Goal: Contribute content: Contribute content

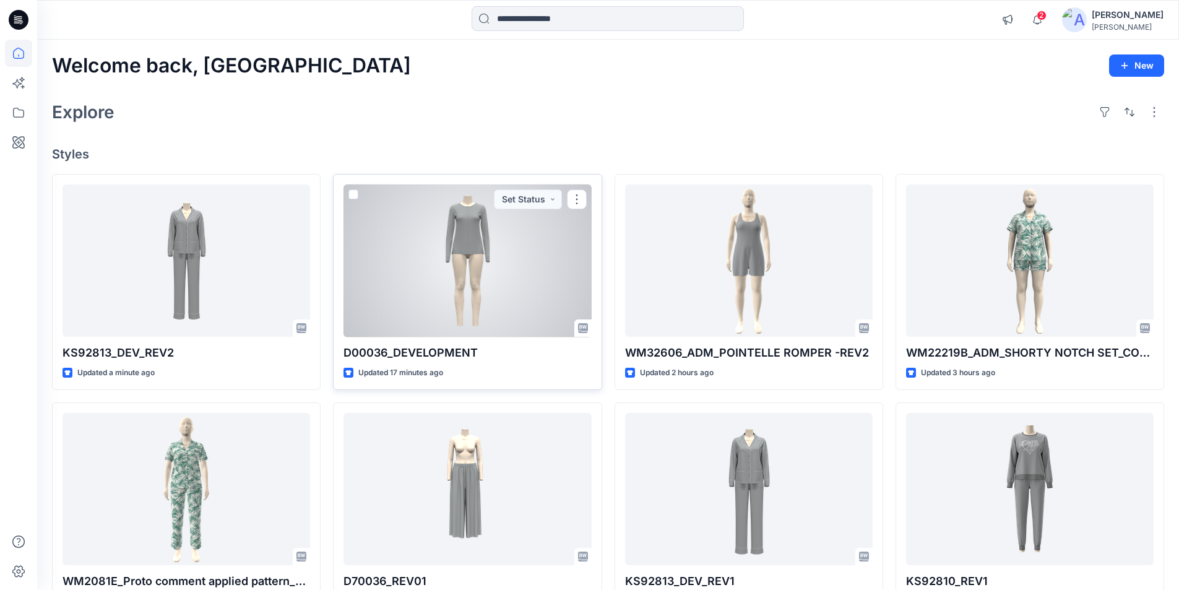
click at [494, 251] on div at bounding box center [468, 260] width 248 height 153
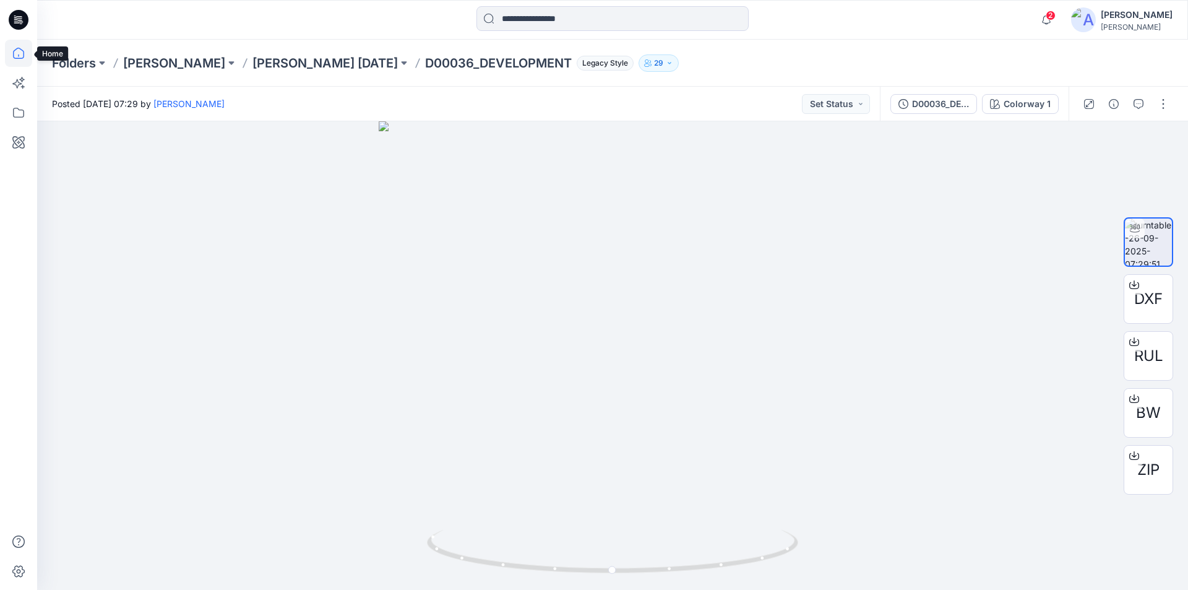
click at [18, 53] on icon at bounding box center [18, 53] width 27 height 27
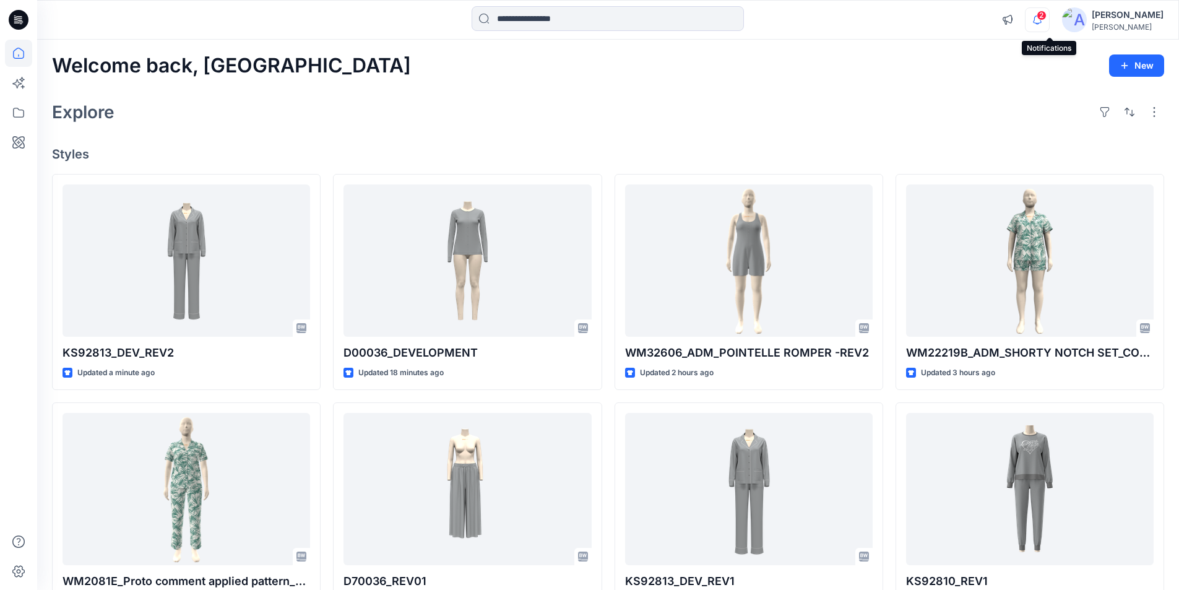
click at [1044, 17] on icon "button" at bounding box center [1038, 19] width 24 height 25
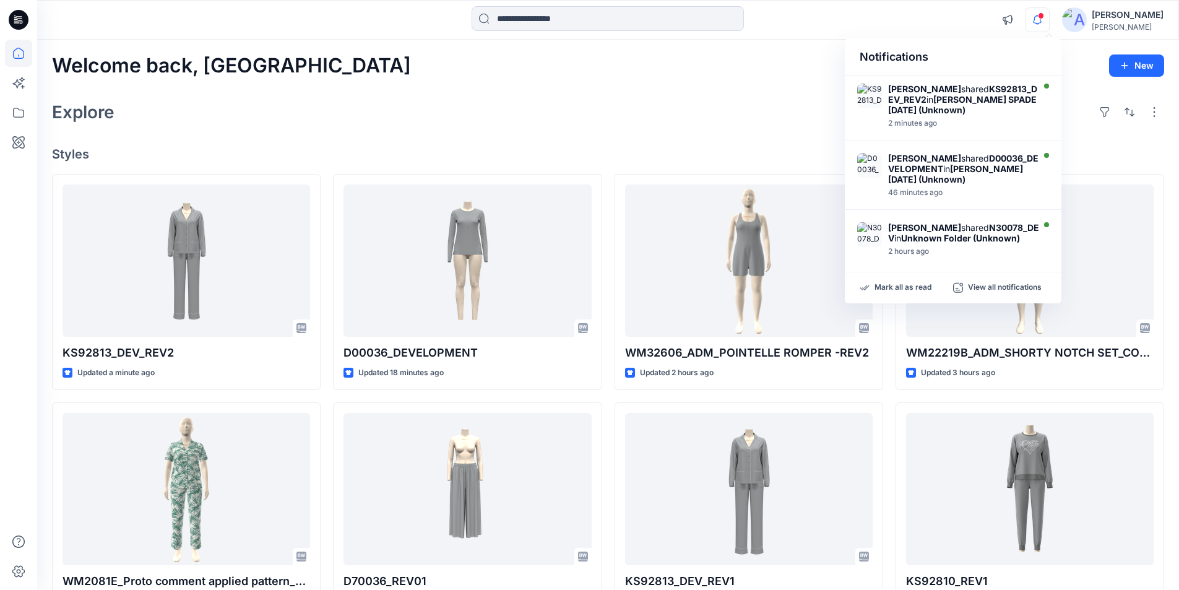
click at [542, 84] on div "Welcome back, Lakshani New Explore Styles KS92813_DEV_REV2 Updated a minute ago…" at bounding box center [608, 473] width 1142 height 867
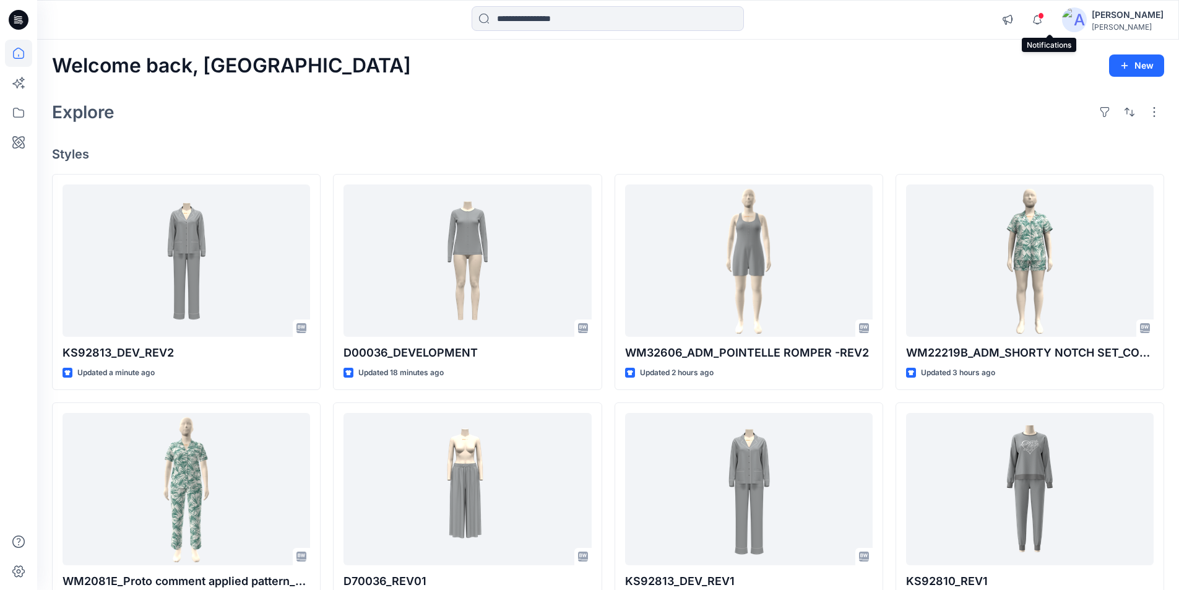
drag, startPoint x: 1047, startPoint y: 17, endPoint x: 1006, endPoint y: 19, distance: 40.9
click at [1049, 17] on icon "button" at bounding box center [1038, 19] width 24 height 25
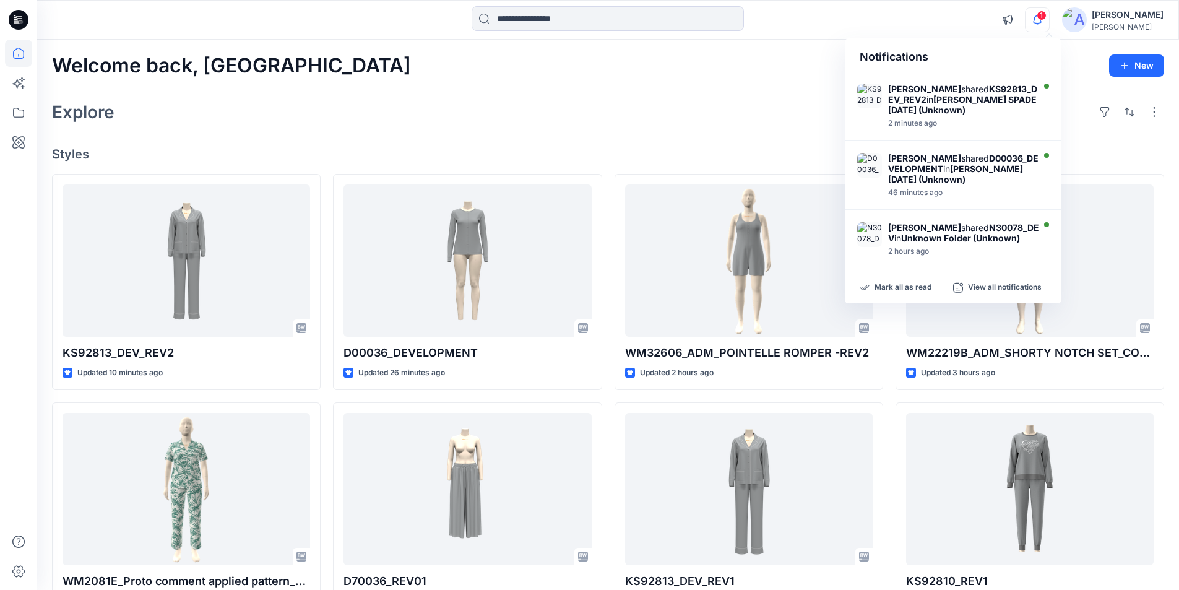
click at [628, 84] on div "Welcome back, Lakshani New Explore Styles KS92813_DEV_REV2 Updated 10 minutes a…" at bounding box center [608, 473] width 1142 height 867
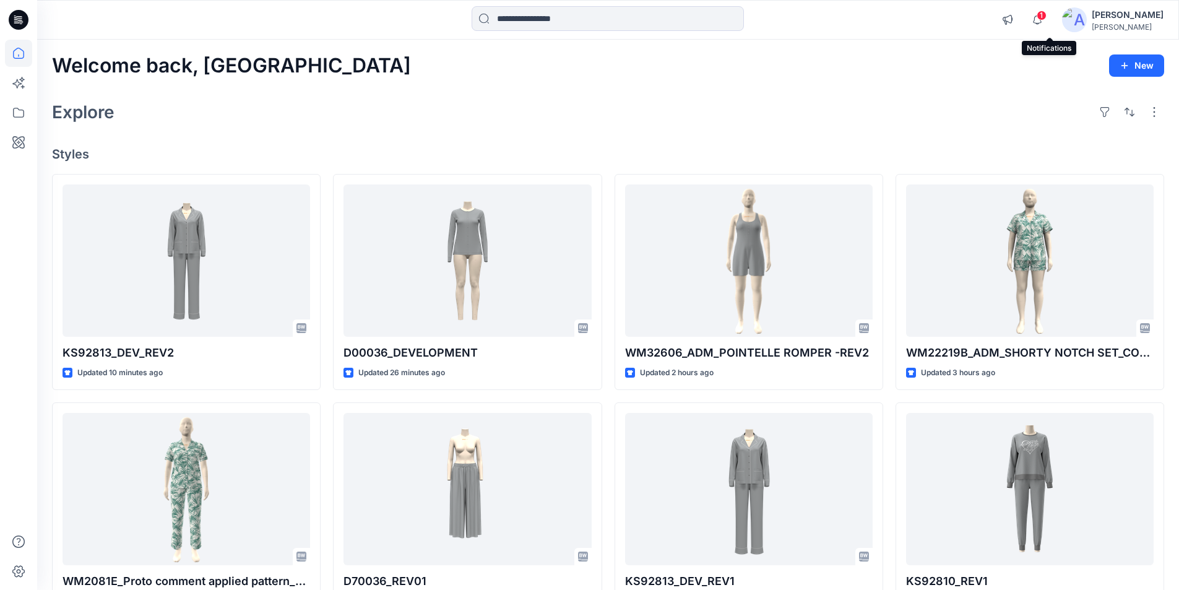
click at [1047, 15] on span "1" at bounding box center [1042, 16] width 10 height 10
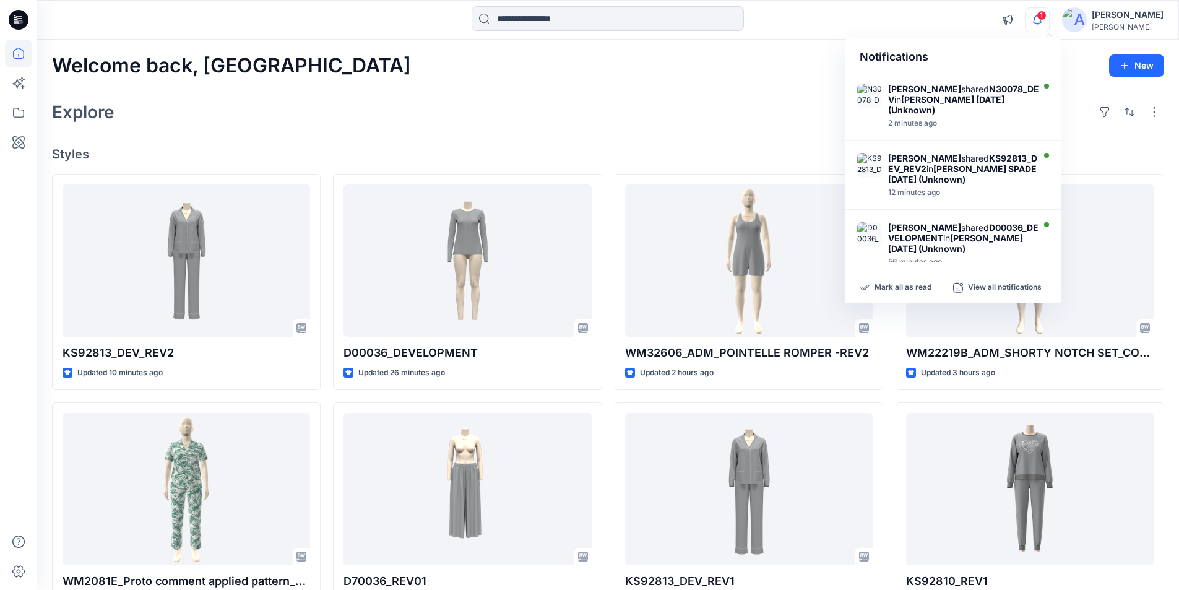
click at [786, 98] on div "Explore" at bounding box center [608, 112] width 1112 height 30
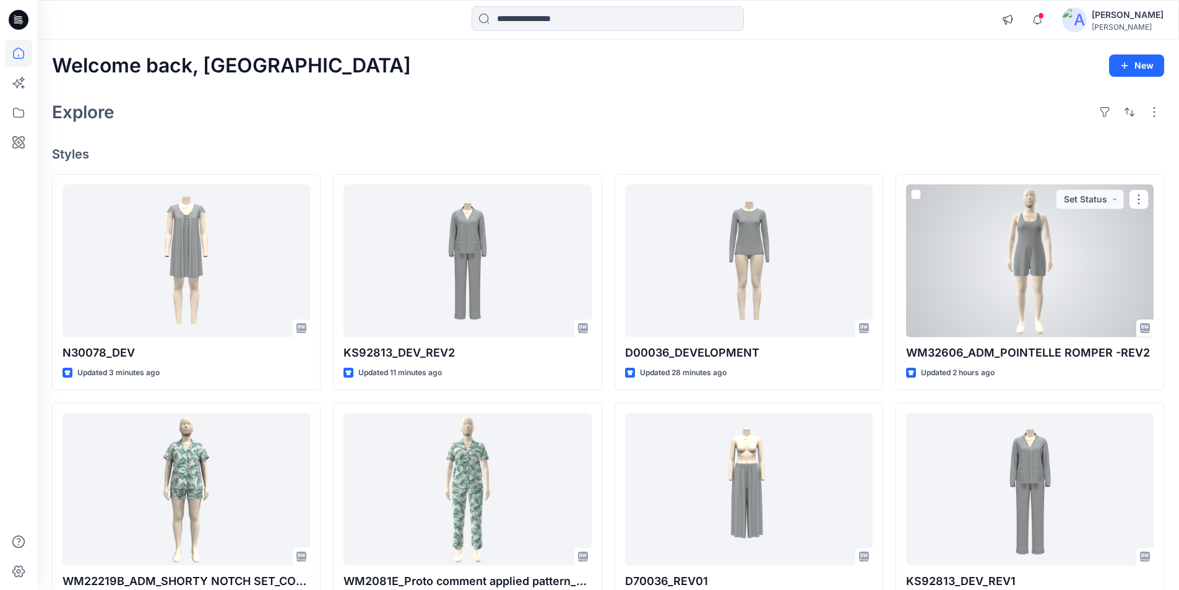
click at [1021, 293] on div at bounding box center [1030, 260] width 248 height 153
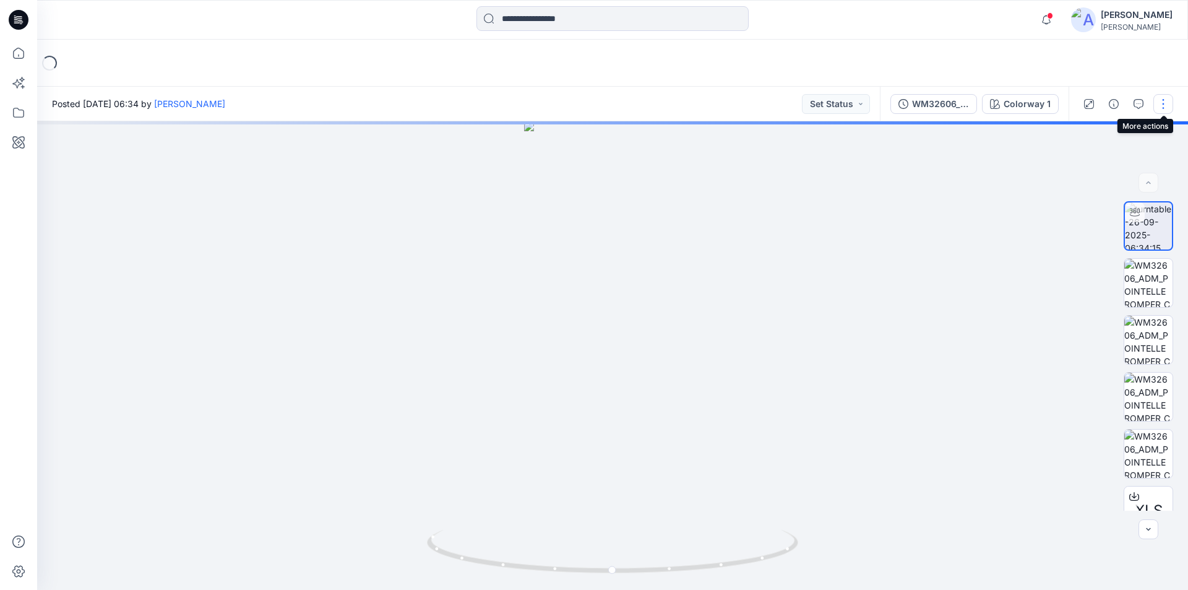
click at [1166, 102] on button "button" at bounding box center [1164, 104] width 20 height 20
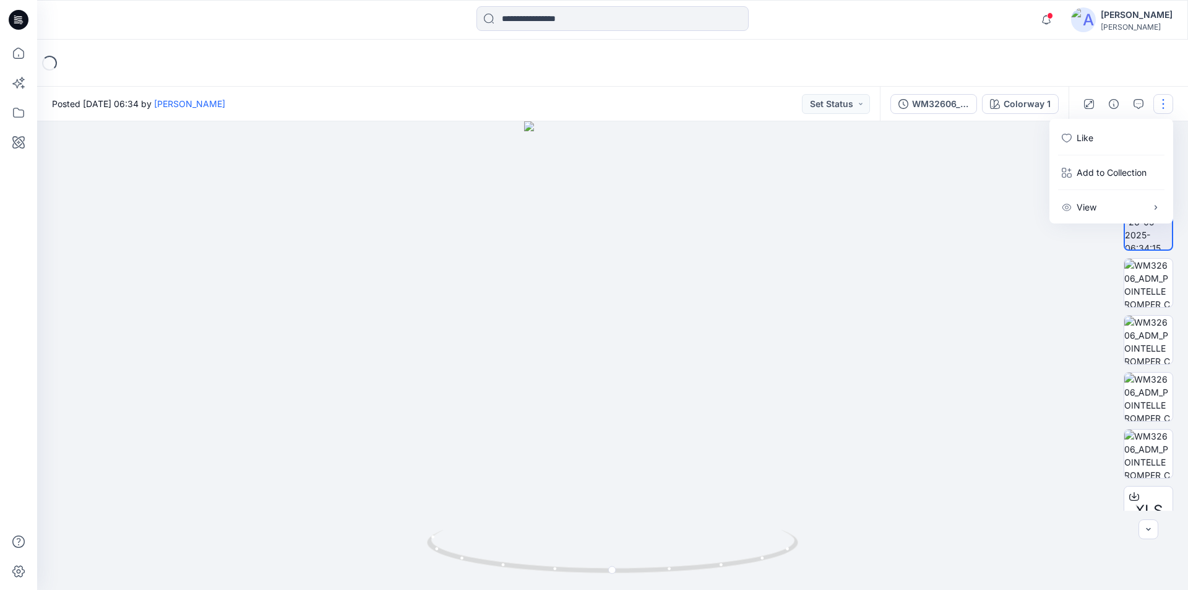
click at [1165, 100] on button "button" at bounding box center [1164, 104] width 20 height 20
click at [1164, 99] on button "button" at bounding box center [1164, 104] width 20 height 20
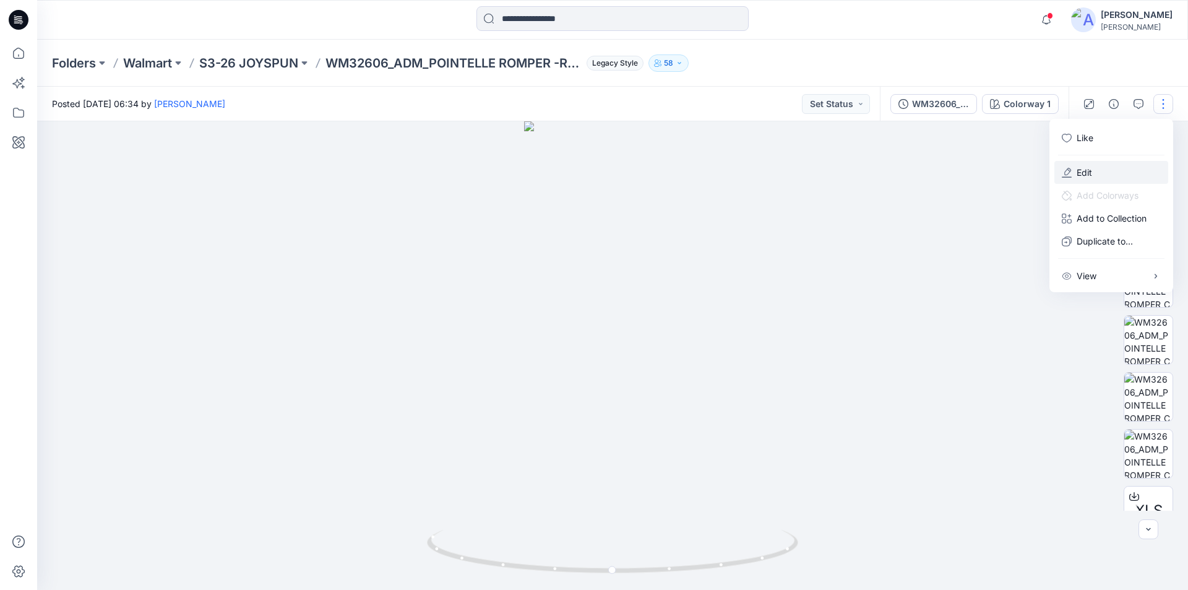
click at [1091, 171] on p "Edit" at bounding box center [1084, 172] width 15 height 13
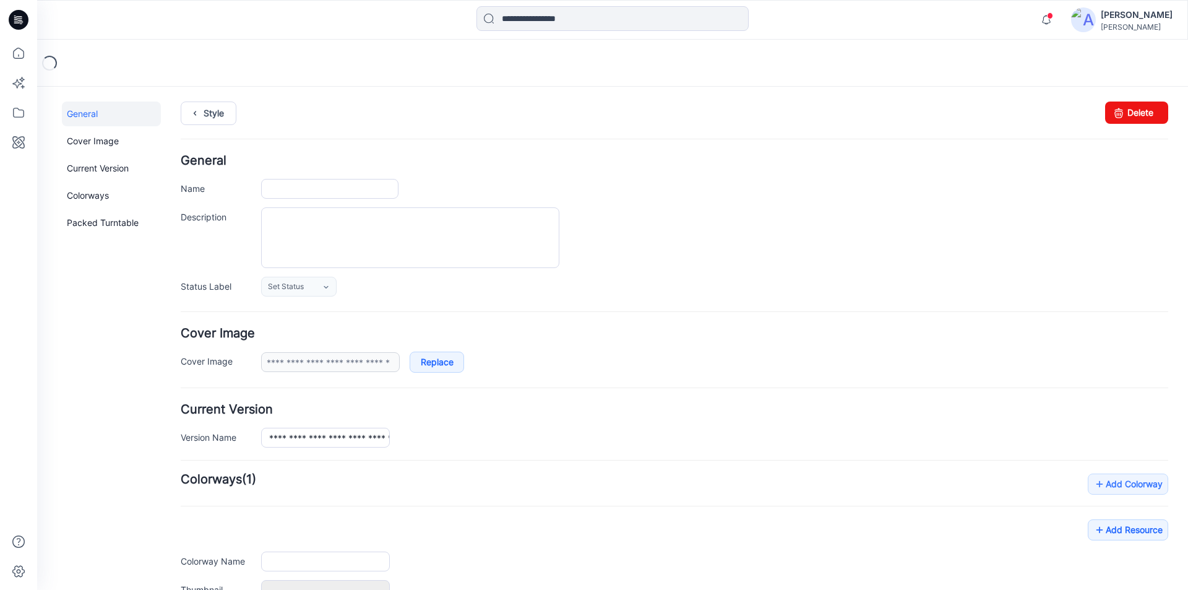
type input "**********"
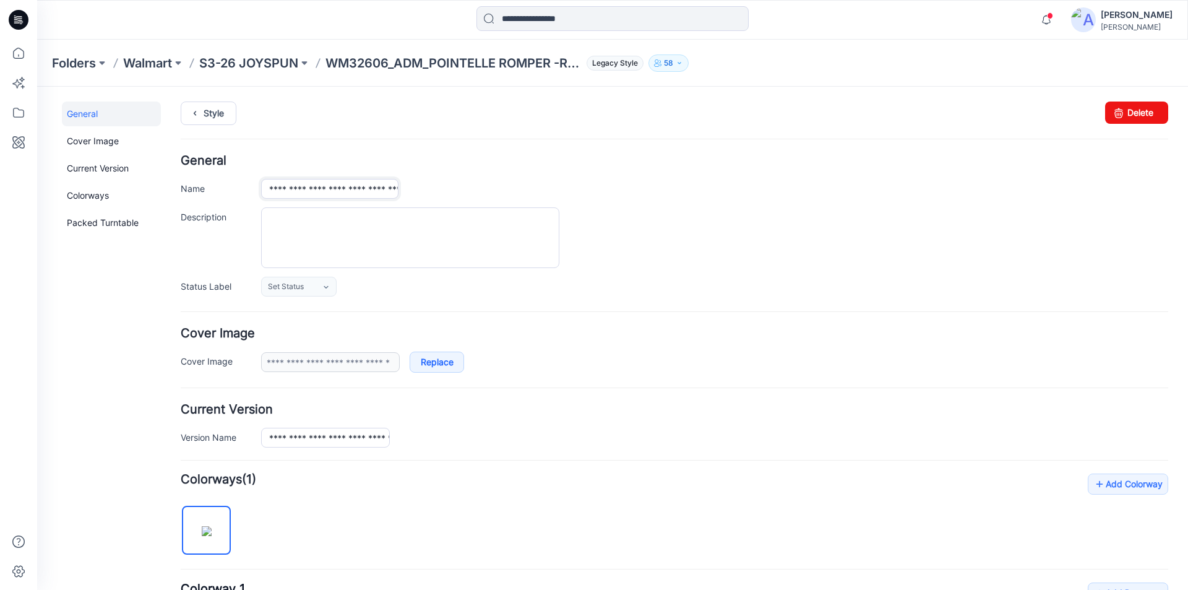
drag, startPoint x: 340, startPoint y: 191, endPoint x: 317, endPoint y: 189, distance: 23.6
click at [317, 189] on input "**********" at bounding box center [329, 189] width 137 height 20
type input "**********"
click at [482, 146] on div "Style Changes Saved Delete" at bounding box center [675, 128] width 988 height 53
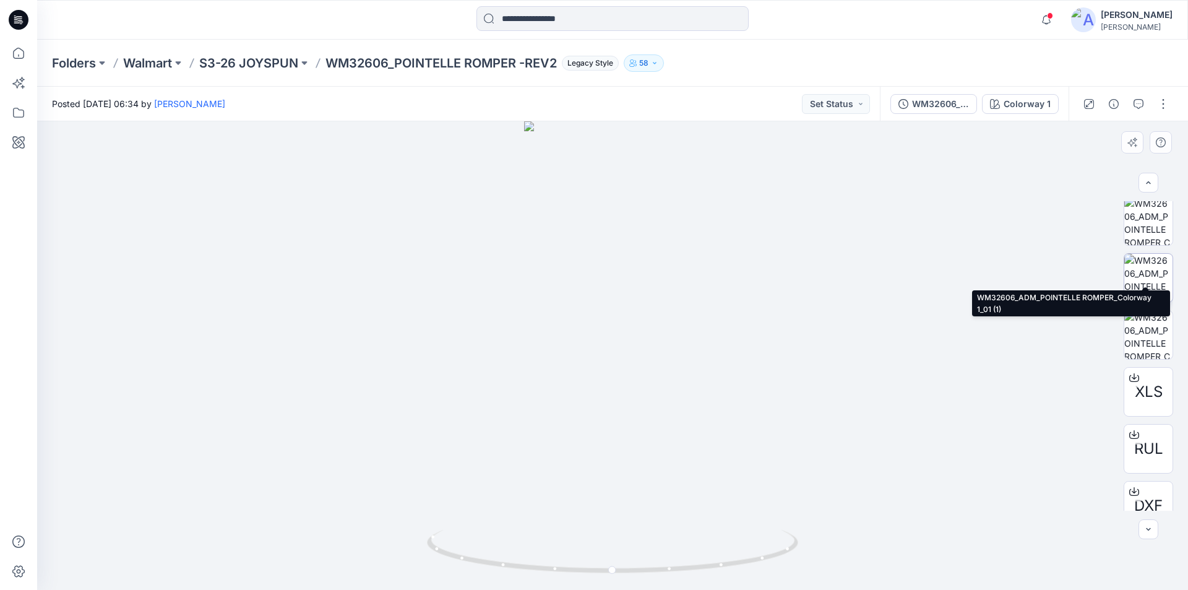
scroll to position [196, 0]
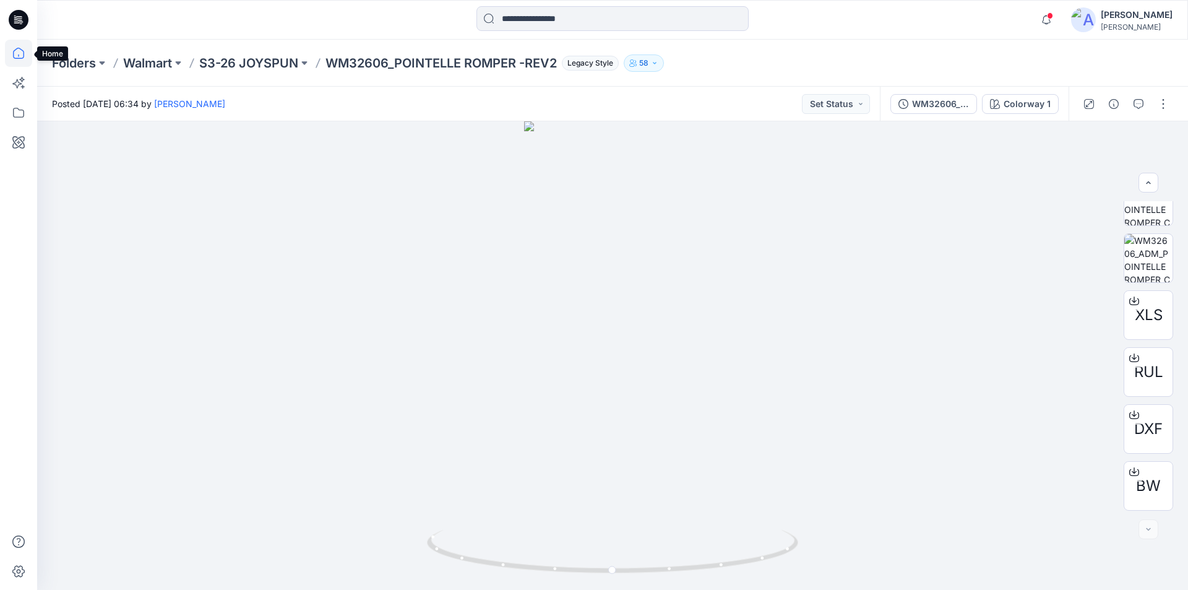
click at [22, 54] on icon at bounding box center [18, 53] width 27 height 27
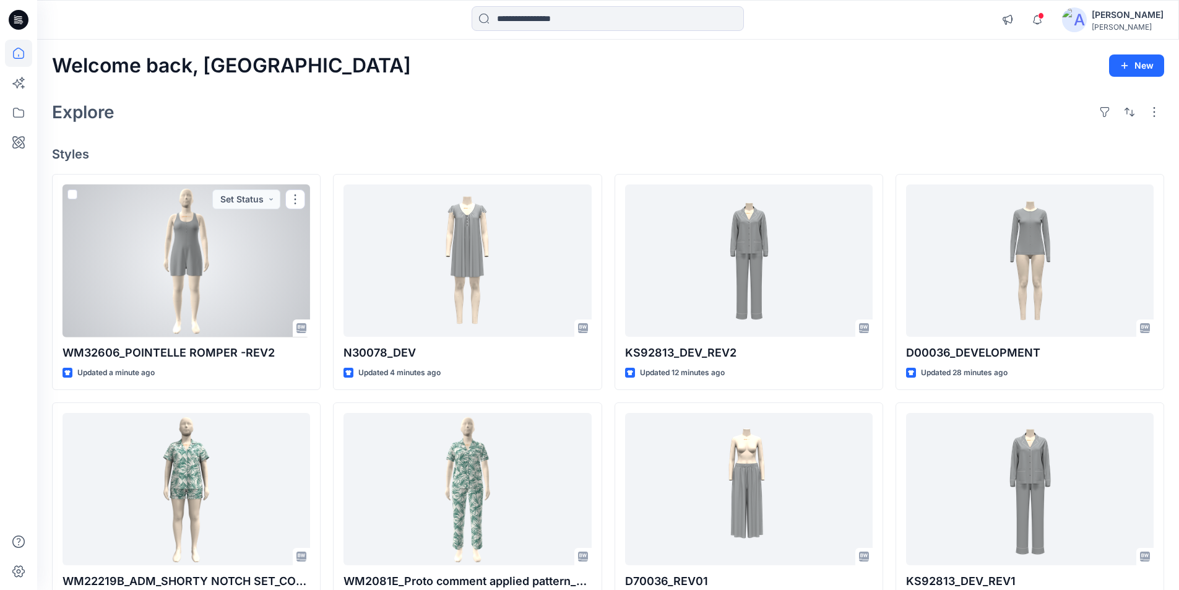
click at [253, 275] on div at bounding box center [187, 260] width 248 height 153
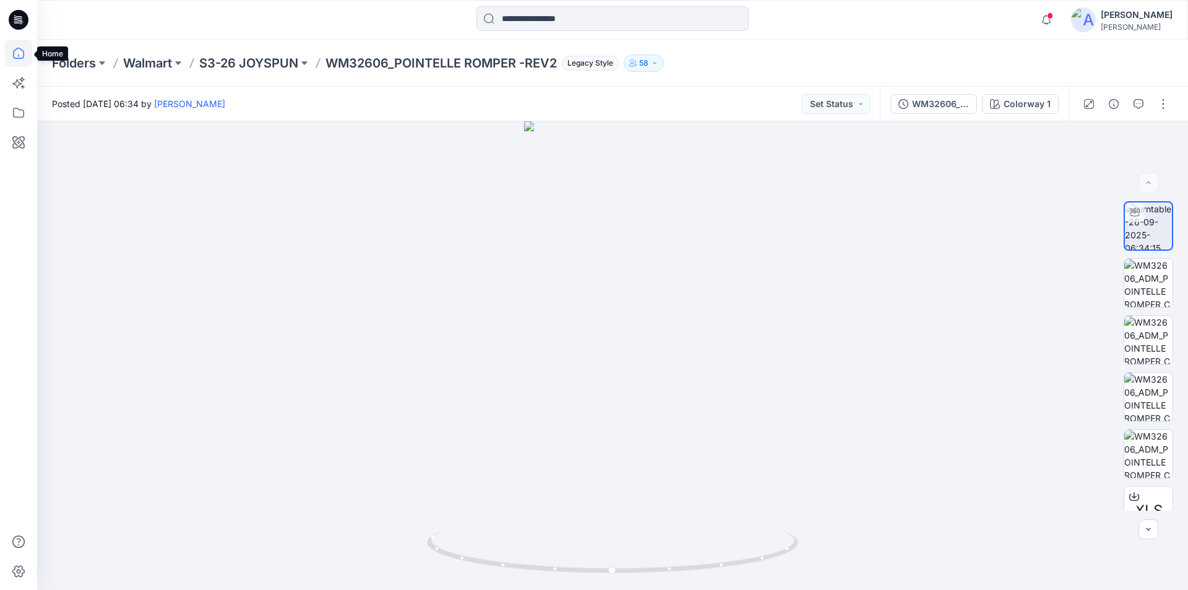
click at [21, 51] on icon at bounding box center [18, 53] width 27 height 27
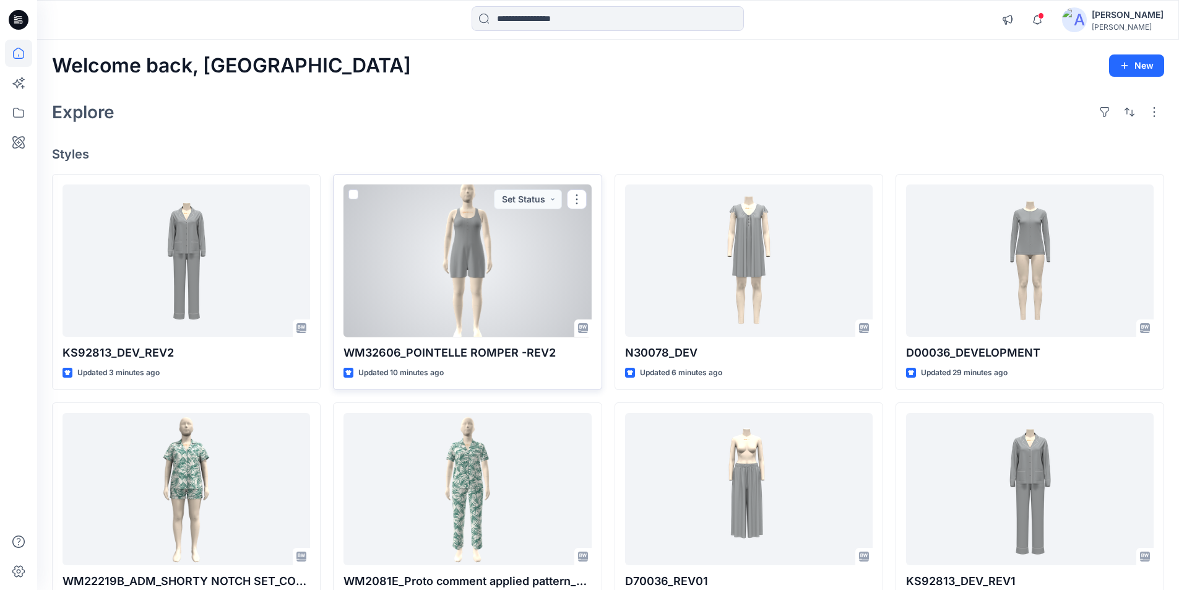
click at [475, 292] on div at bounding box center [468, 260] width 248 height 153
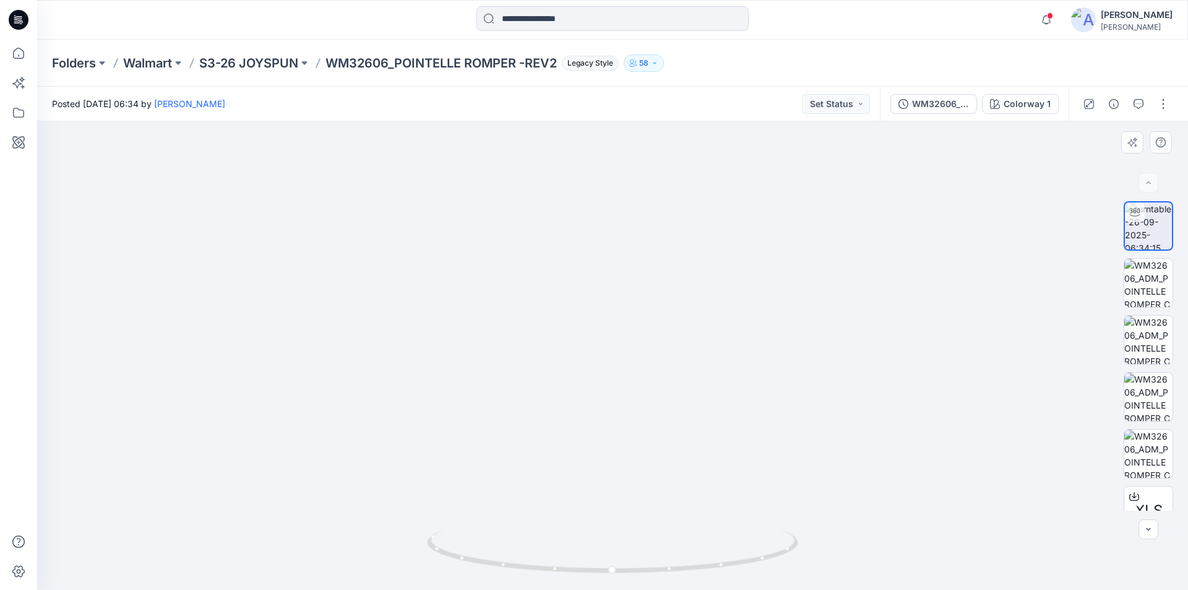
drag, startPoint x: 629, startPoint y: 177, endPoint x: 616, endPoint y: 337, distance: 160.8
click at [514, 67] on p "WM32606_POINTELLE ROMPER -REV2" at bounding box center [442, 62] width 232 height 17
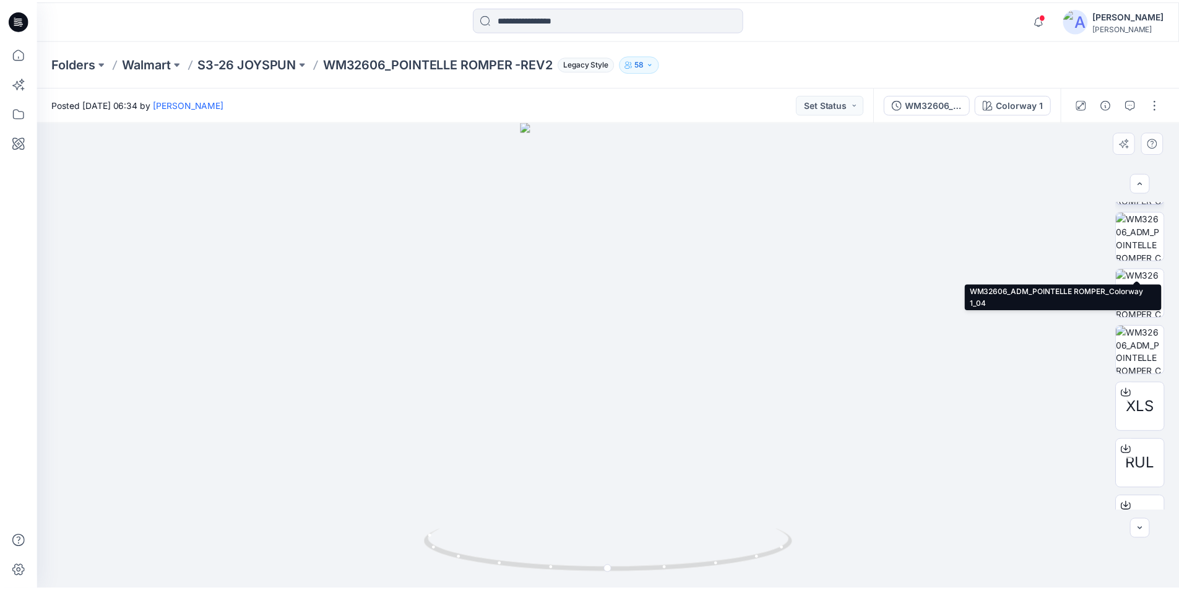
scroll to position [196, 0]
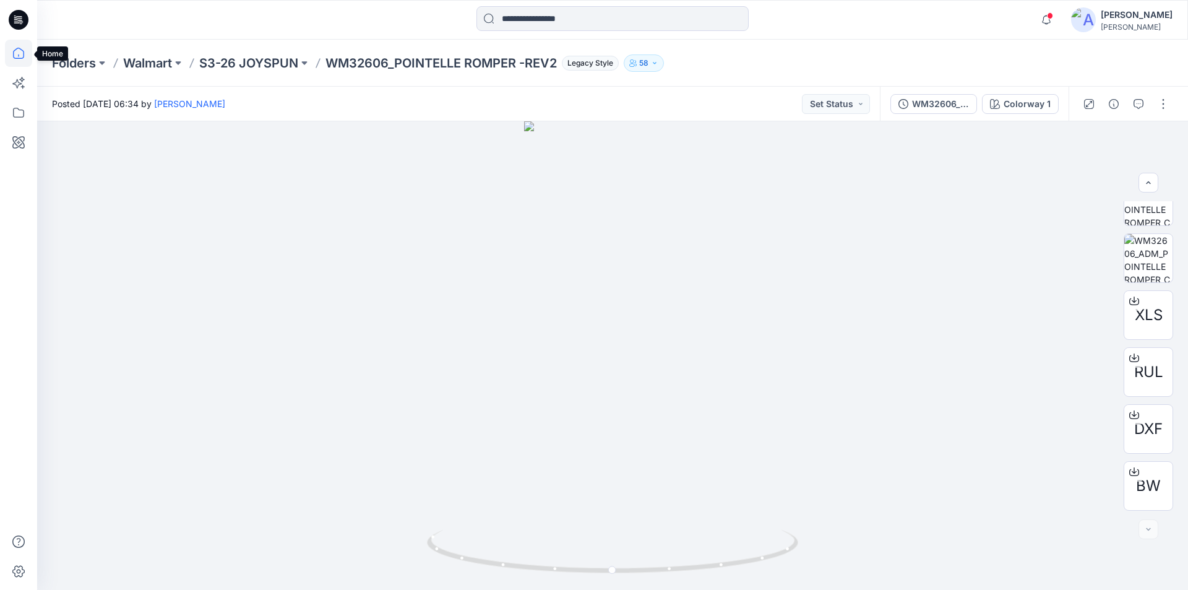
click at [16, 54] on icon at bounding box center [18, 53] width 27 height 27
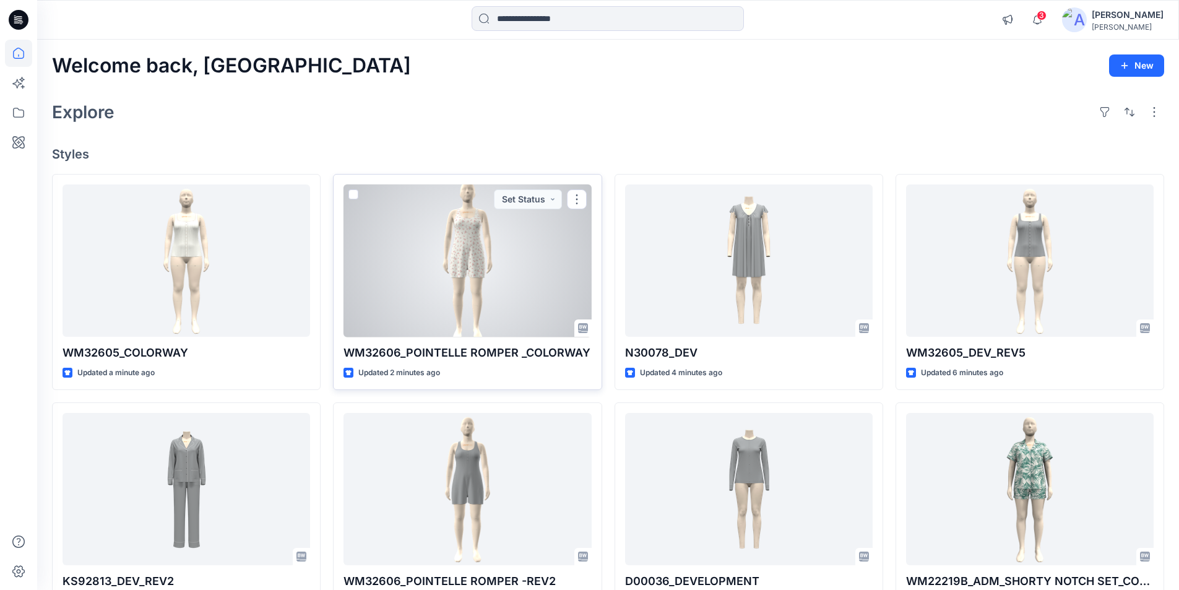
click at [470, 266] on div at bounding box center [468, 260] width 248 height 153
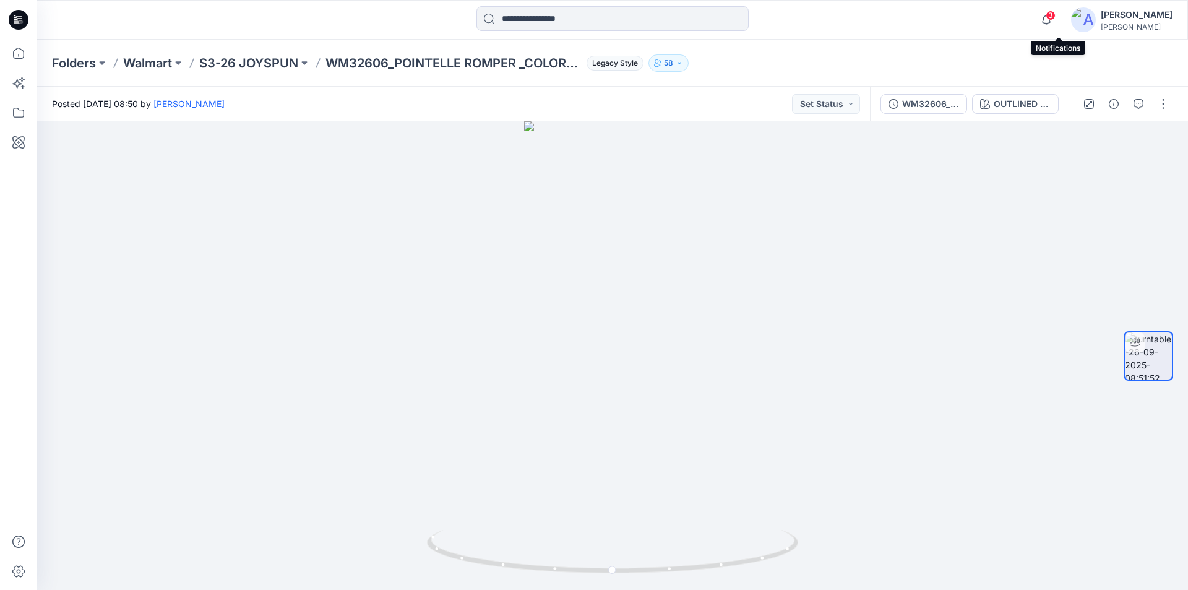
click at [1056, 19] on span "3" at bounding box center [1051, 16] width 10 height 10
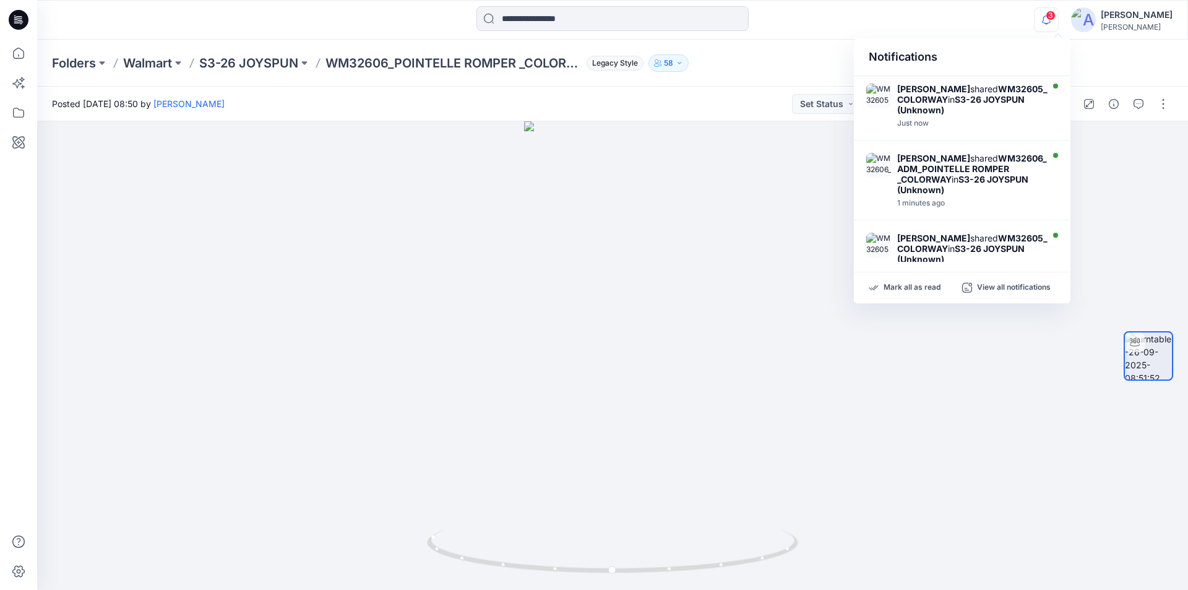
click at [1137, 54] on div "Folders Walmart S3-26 JOYSPUN WM32606_POINTELLE ROMPER _COLORWAY Legacy Style 58" at bounding box center [612, 63] width 1151 height 47
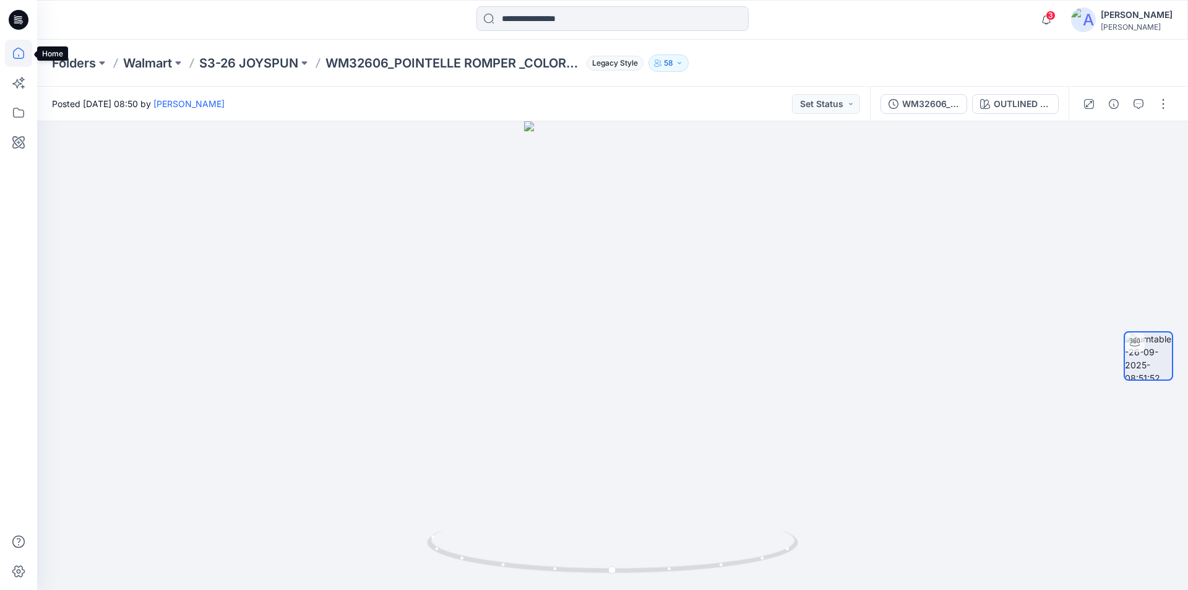
click at [22, 54] on icon at bounding box center [18, 53] width 27 height 27
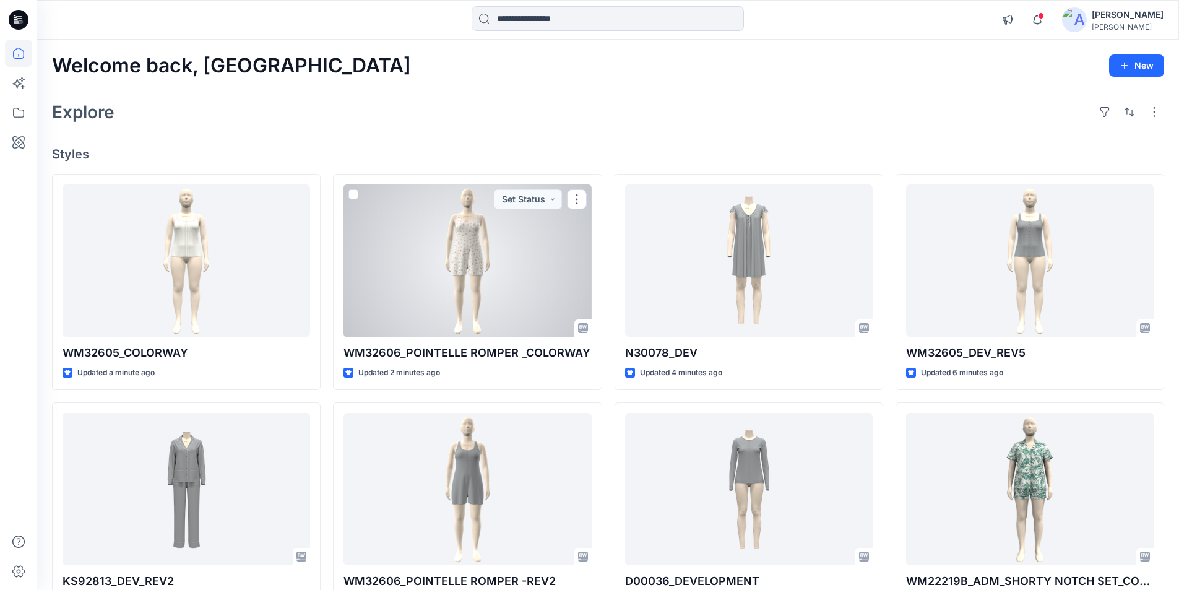
click at [480, 308] on div at bounding box center [468, 260] width 248 height 153
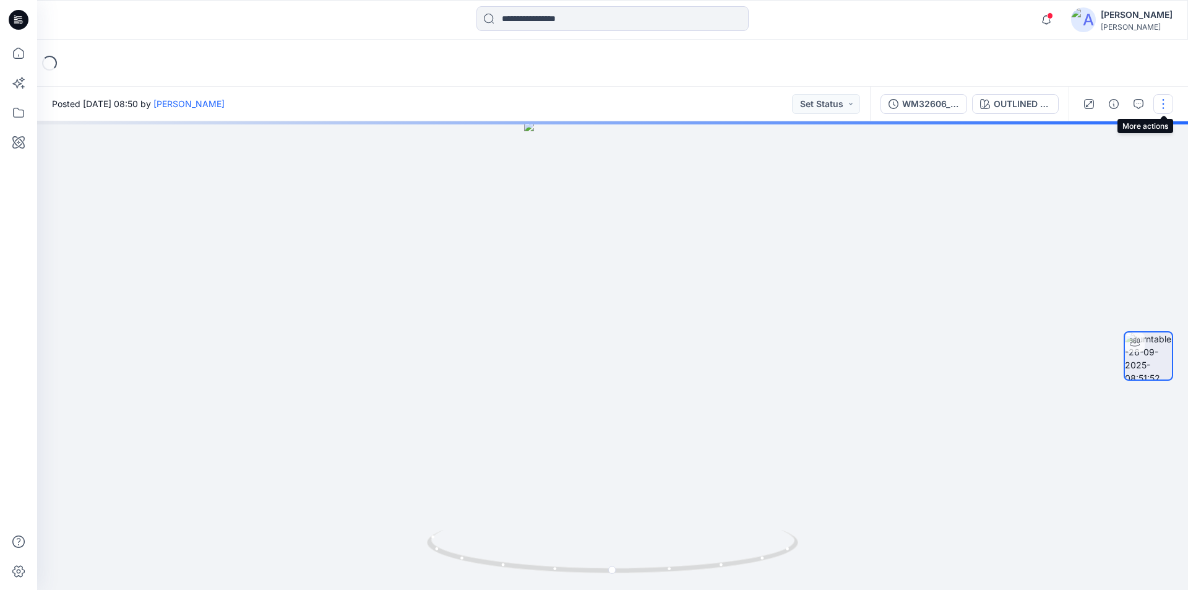
click at [1165, 101] on button "button" at bounding box center [1164, 104] width 20 height 20
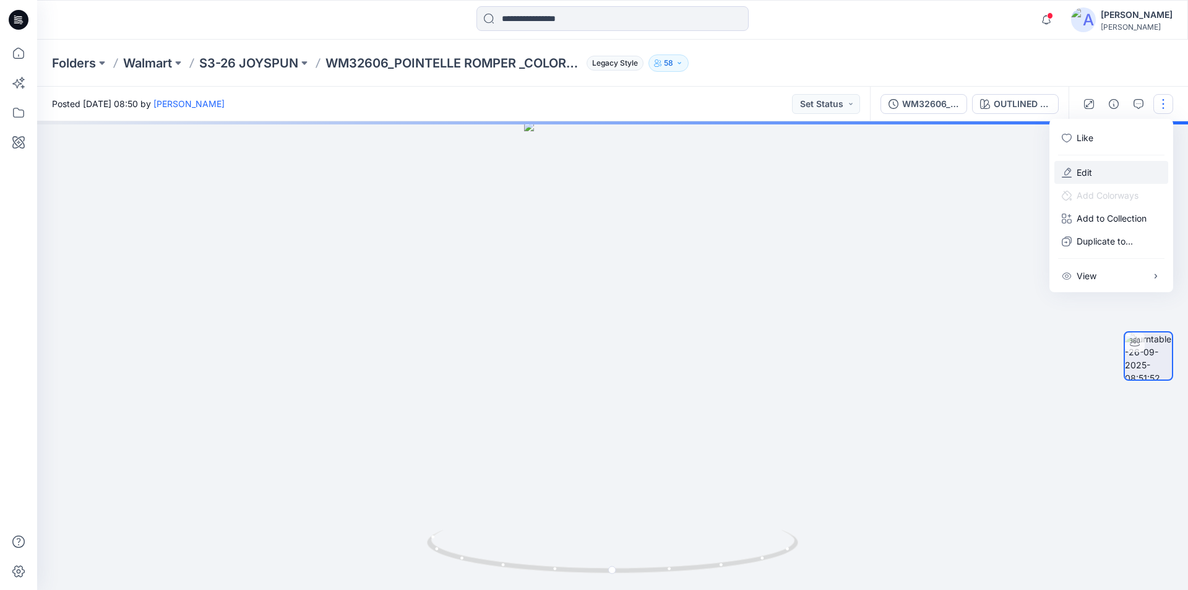
click at [1093, 173] on button "Edit" at bounding box center [1112, 172] width 114 height 23
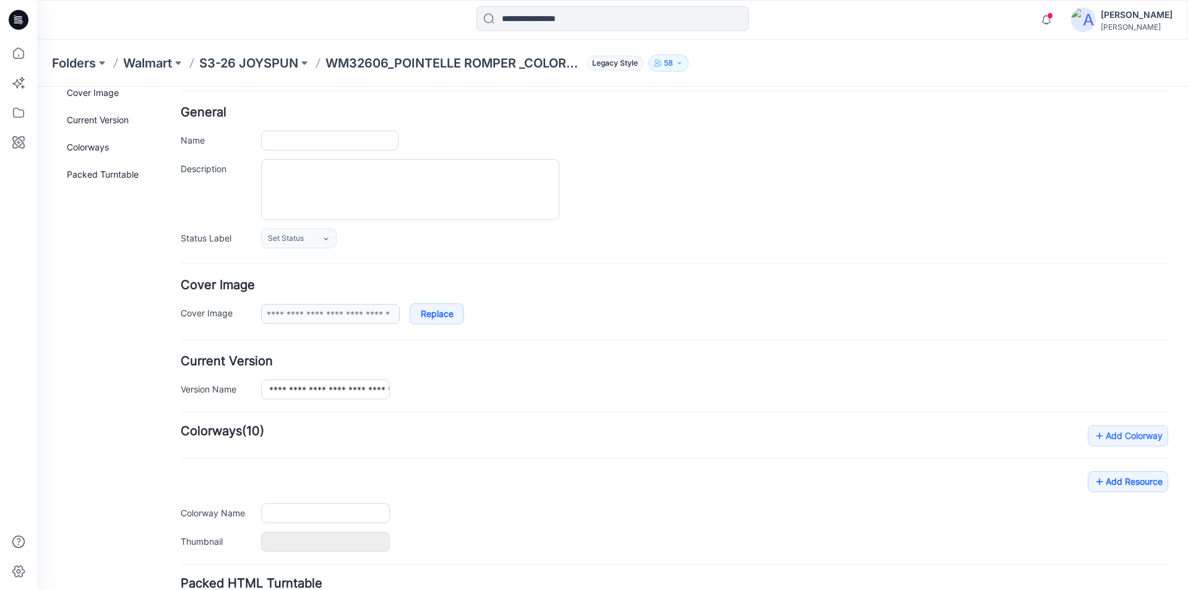
type input "**********"
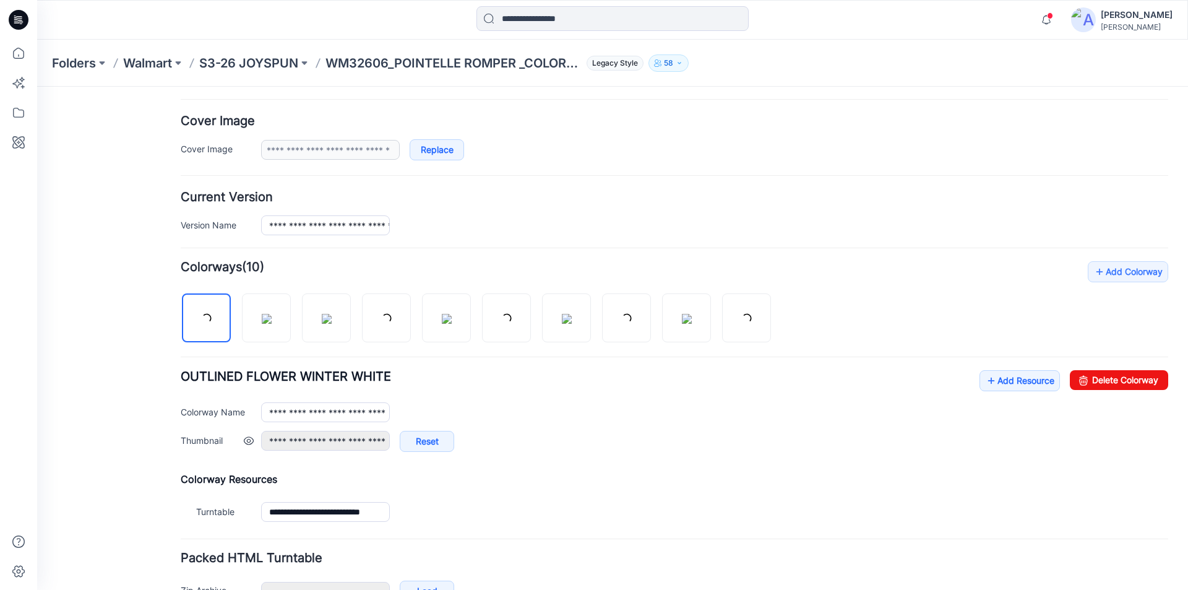
scroll to position [290, 0]
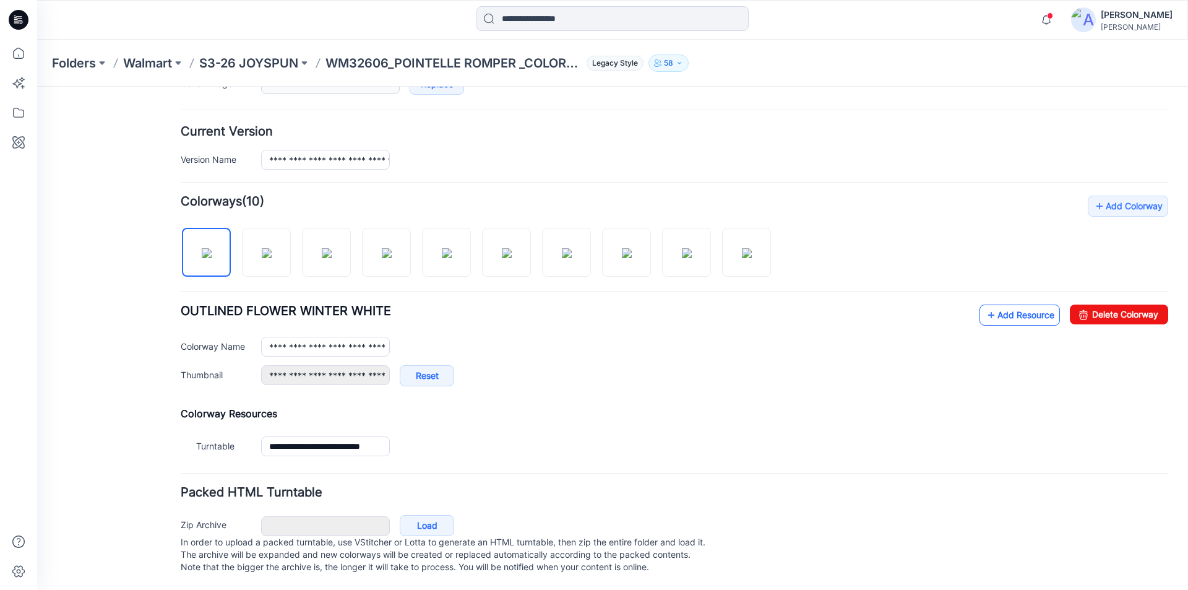
click at [998, 305] on link "Add Resource" at bounding box center [1020, 315] width 80 height 21
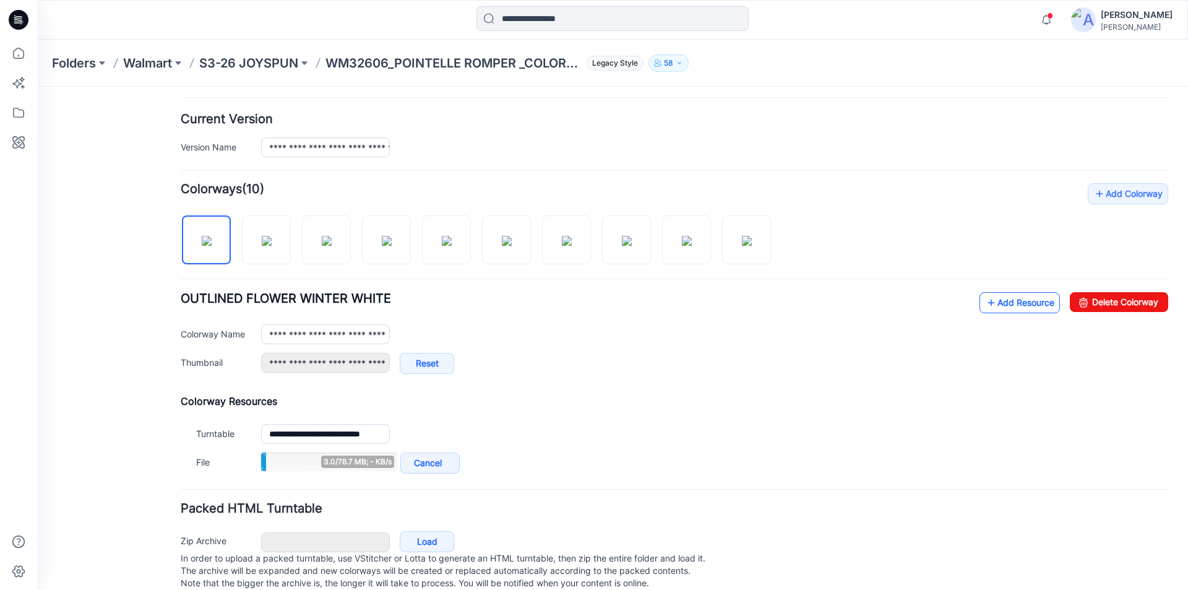
click at [1006, 302] on link "Add Resource" at bounding box center [1020, 302] width 80 height 21
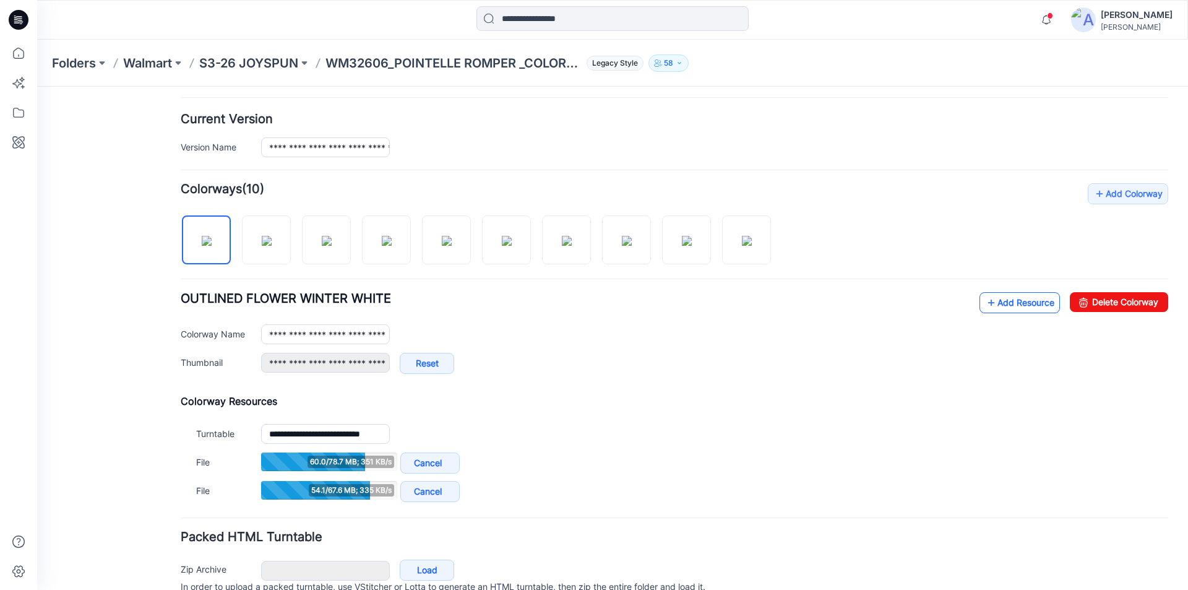
click at [991, 298] on link "Add Resource" at bounding box center [1020, 302] width 80 height 21
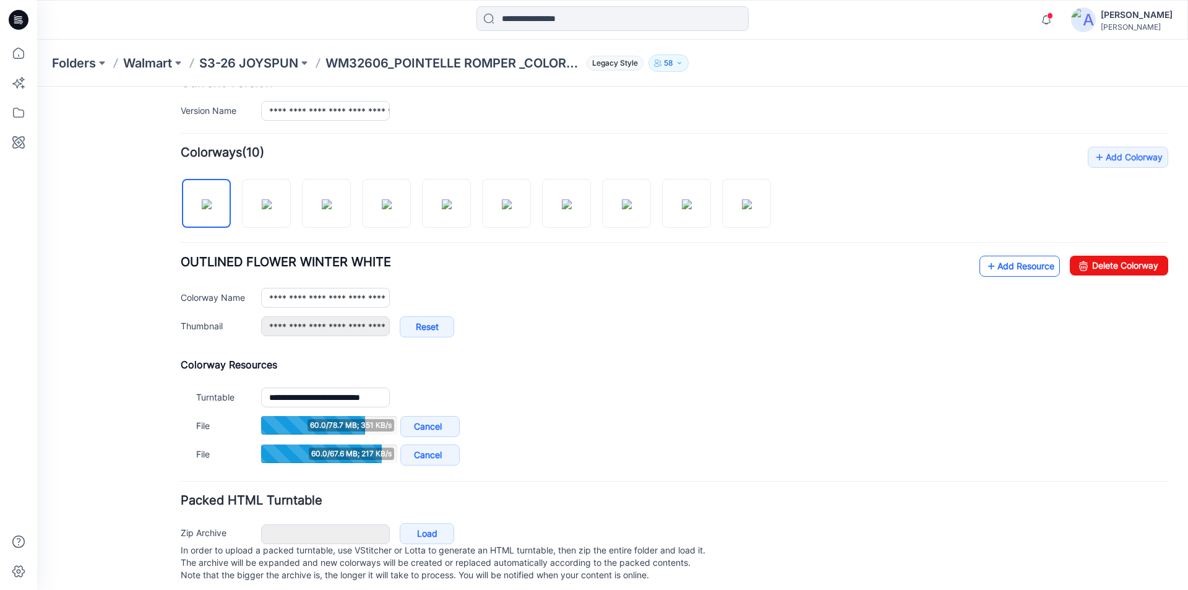
scroll to position [347, 0]
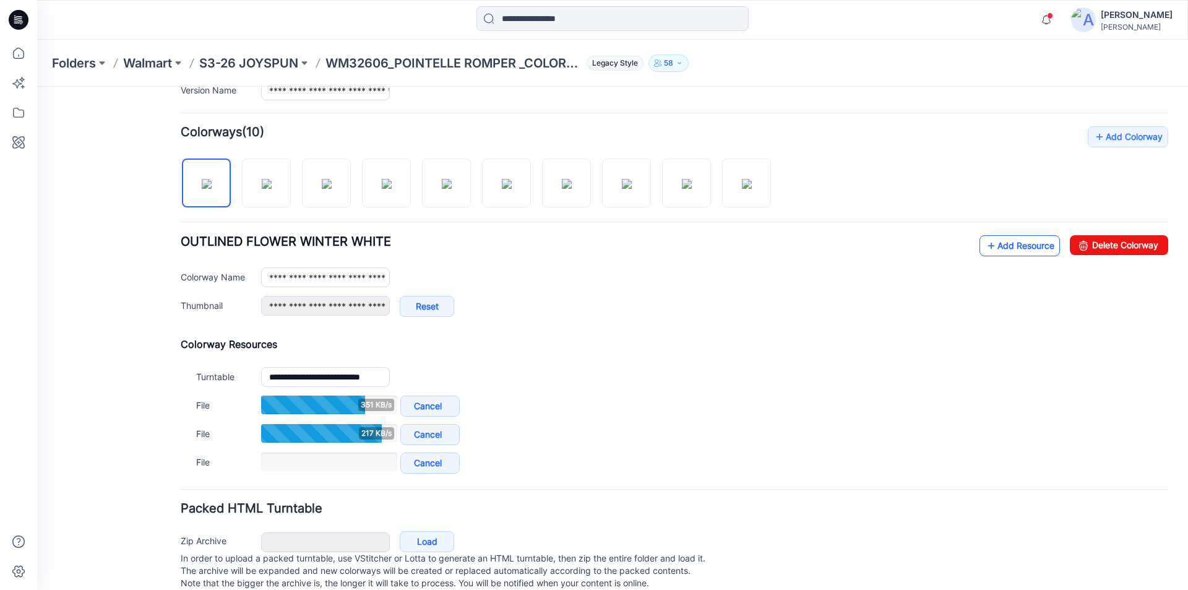
click at [1007, 241] on link "Add Resource" at bounding box center [1020, 245] width 80 height 21
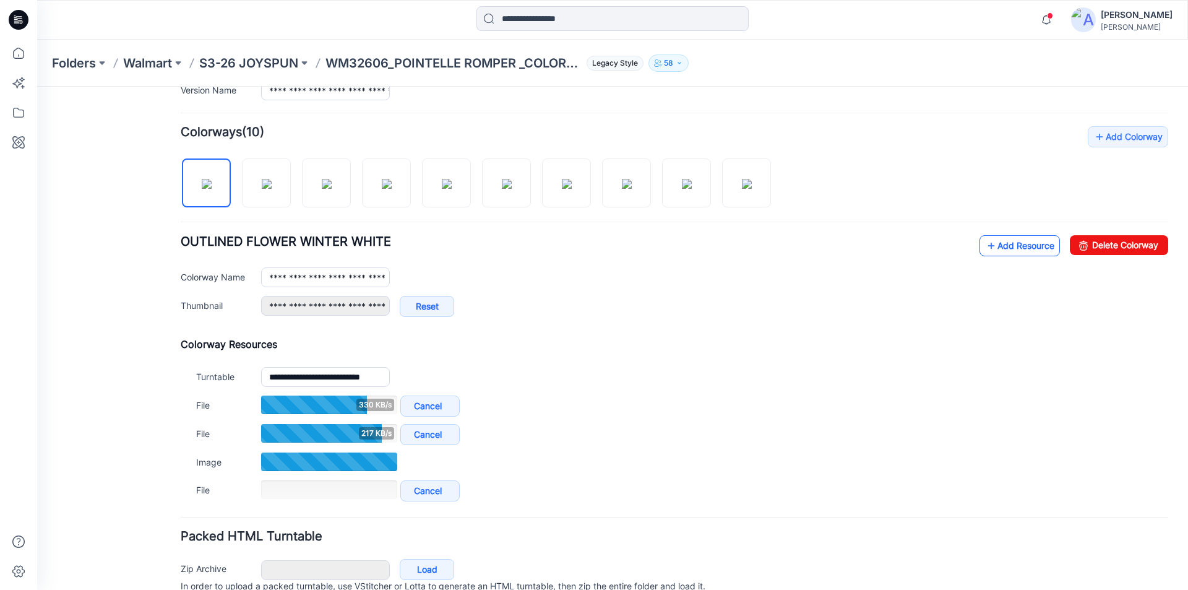
click at [998, 247] on link "Add Resource" at bounding box center [1020, 245] width 80 height 21
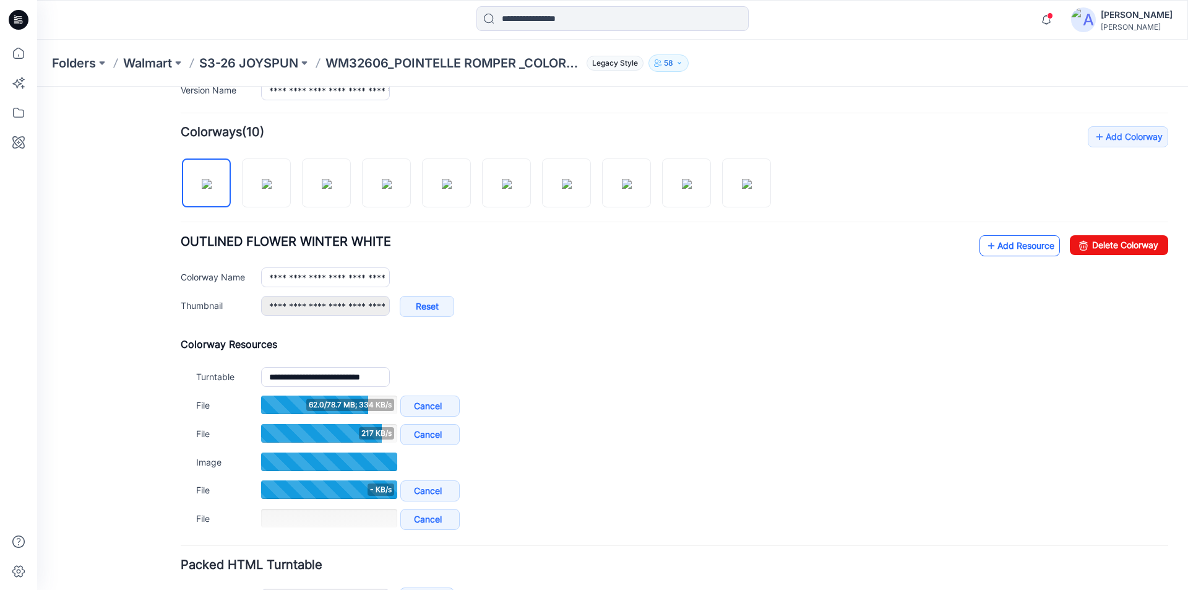
click at [1009, 243] on link "Add Resource" at bounding box center [1020, 245] width 80 height 21
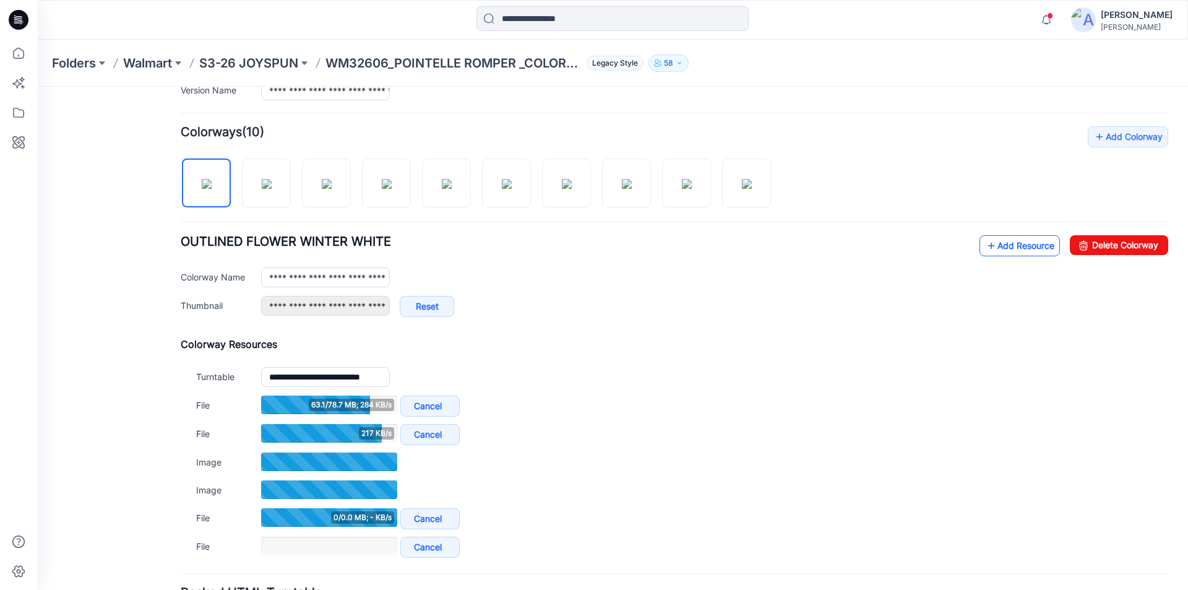
click at [1011, 244] on link "Add Resource" at bounding box center [1020, 245] width 80 height 21
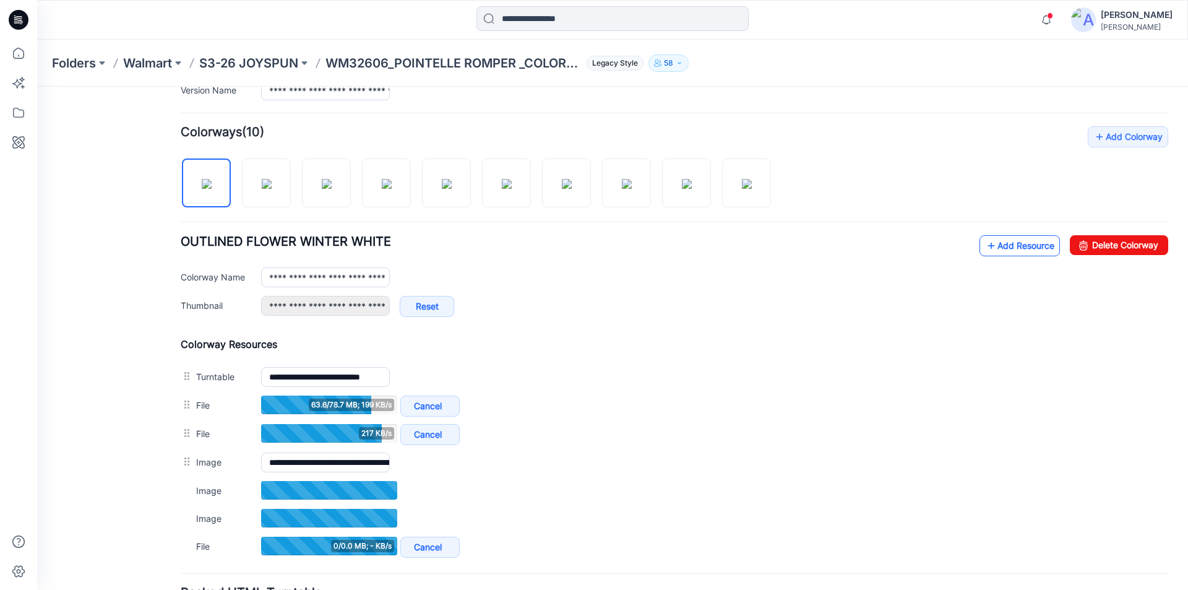
click at [992, 248] on link "Add Resource" at bounding box center [1020, 245] width 80 height 21
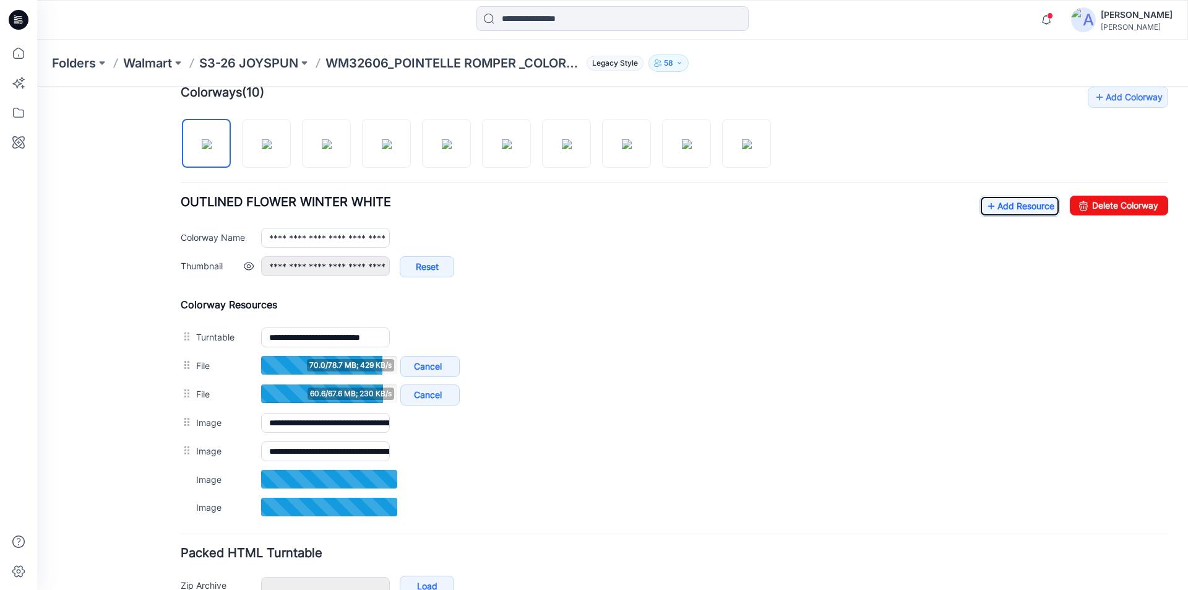
scroll to position [409, 0]
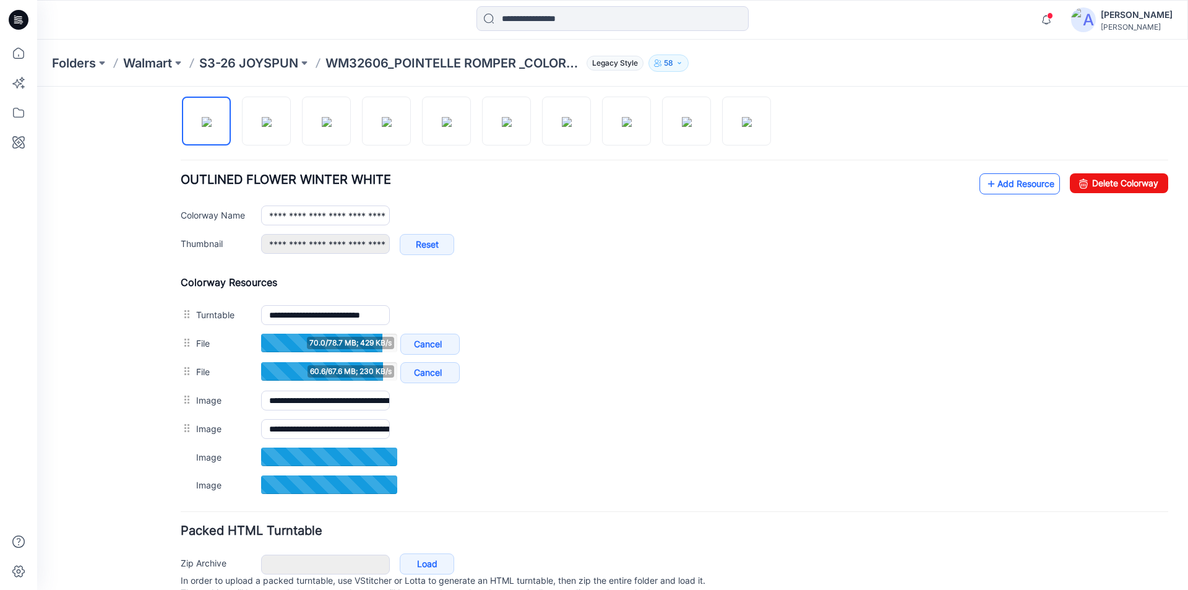
click at [1021, 193] on div "**********" at bounding box center [675, 220] width 988 height 94
click at [1024, 181] on link "Add Resource" at bounding box center [1020, 183] width 80 height 21
click at [1016, 190] on link "Add Resource" at bounding box center [1020, 183] width 80 height 21
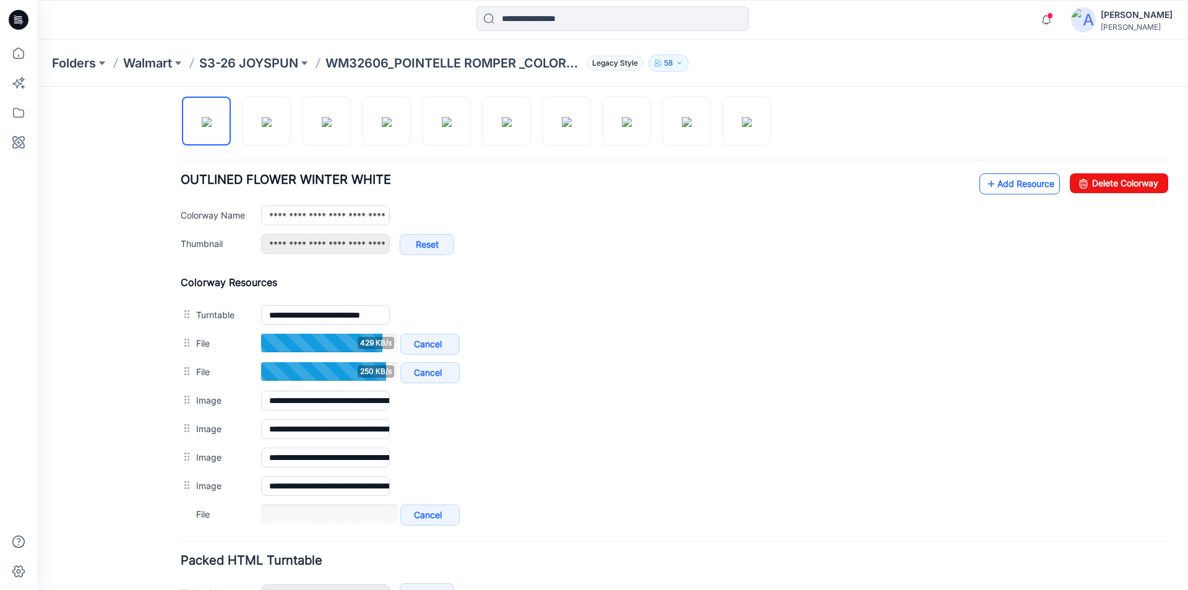
click at [1009, 186] on link "Add Resource" at bounding box center [1020, 183] width 80 height 21
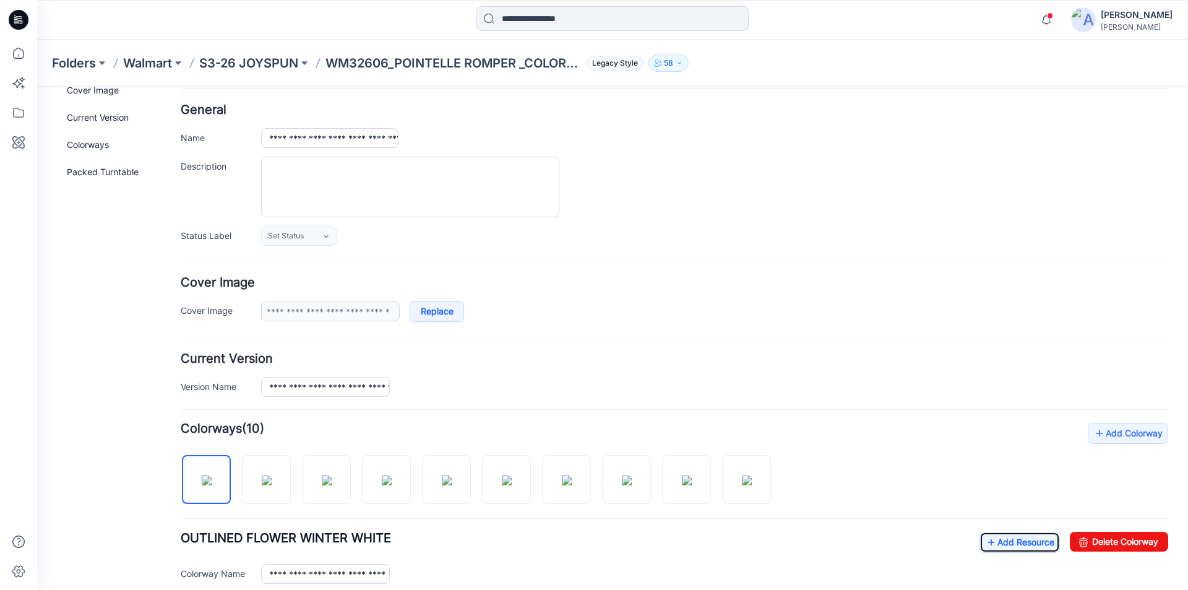
scroll to position [0, 0]
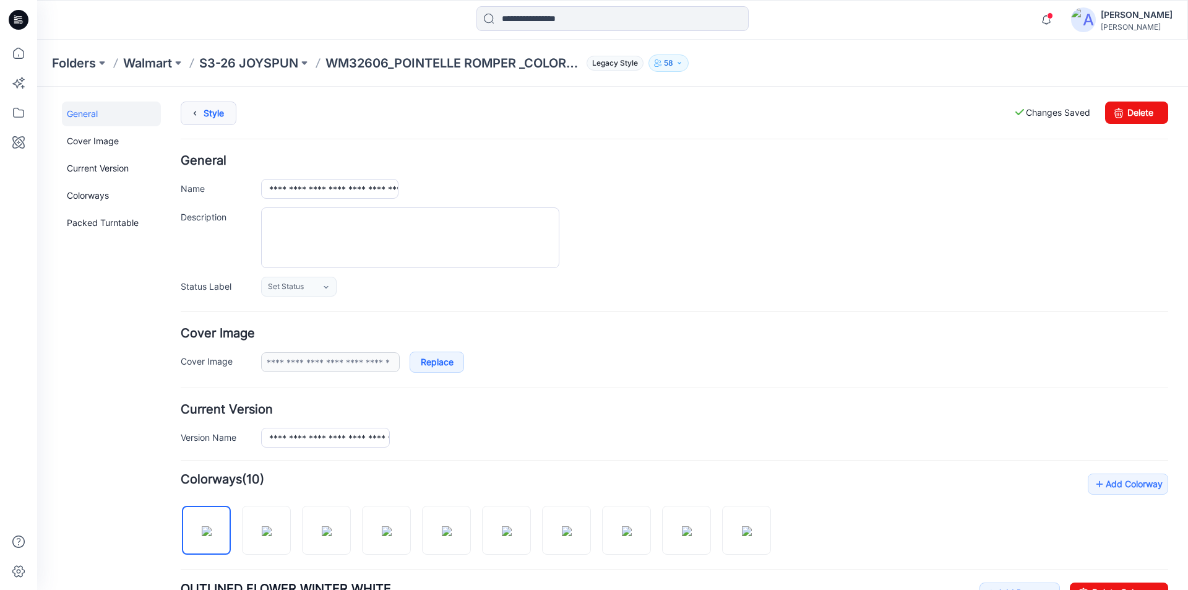
click at [203, 105] on icon at bounding box center [194, 113] width 17 height 22
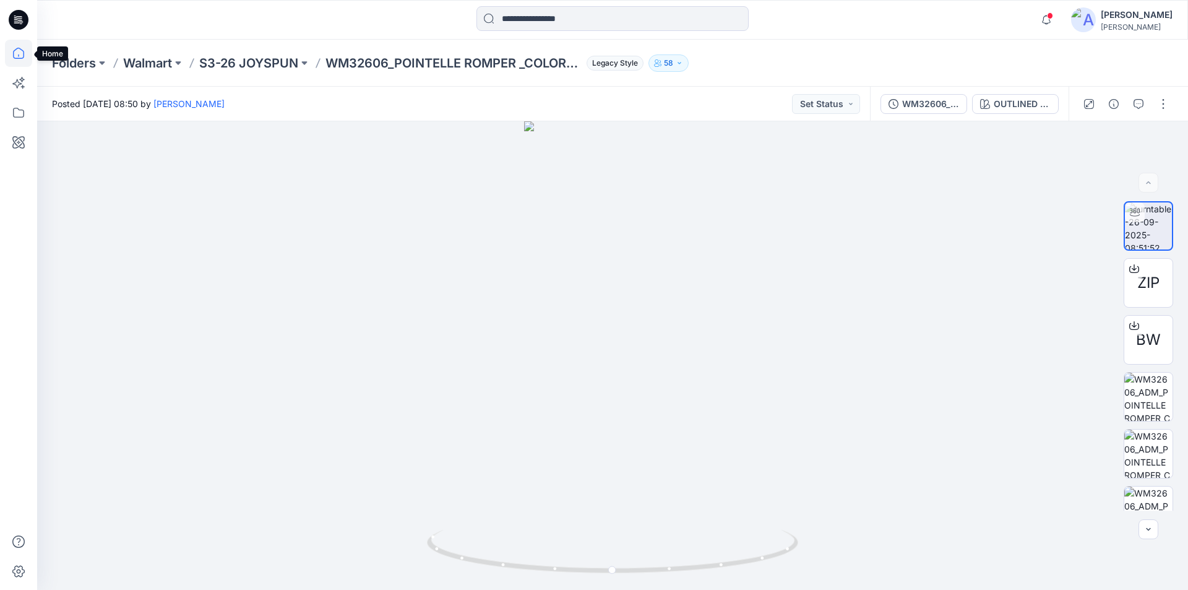
click at [20, 50] on icon at bounding box center [18, 53] width 11 height 11
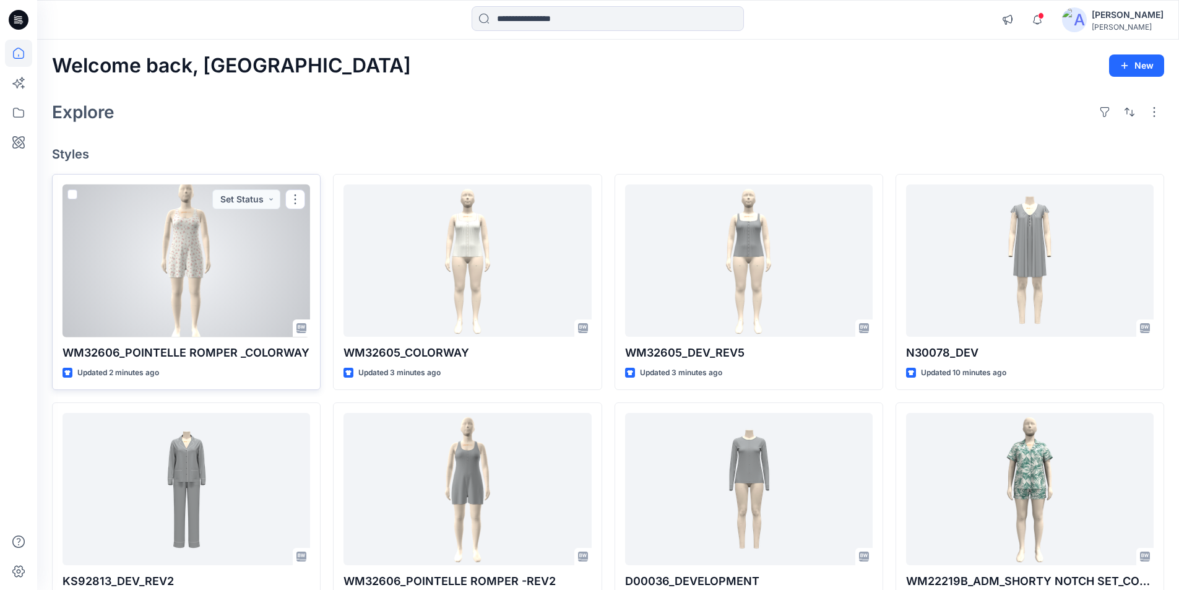
click at [136, 293] on div at bounding box center [187, 260] width 248 height 153
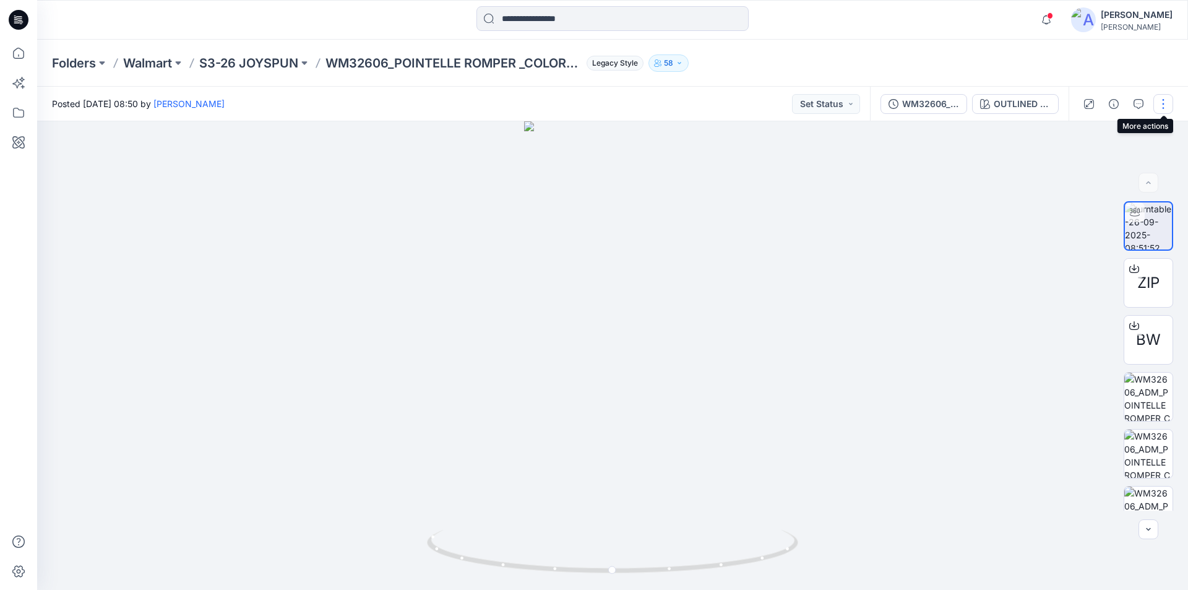
click at [1159, 102] on button "button" at bounding box center [1164, 104] width 20 height 20
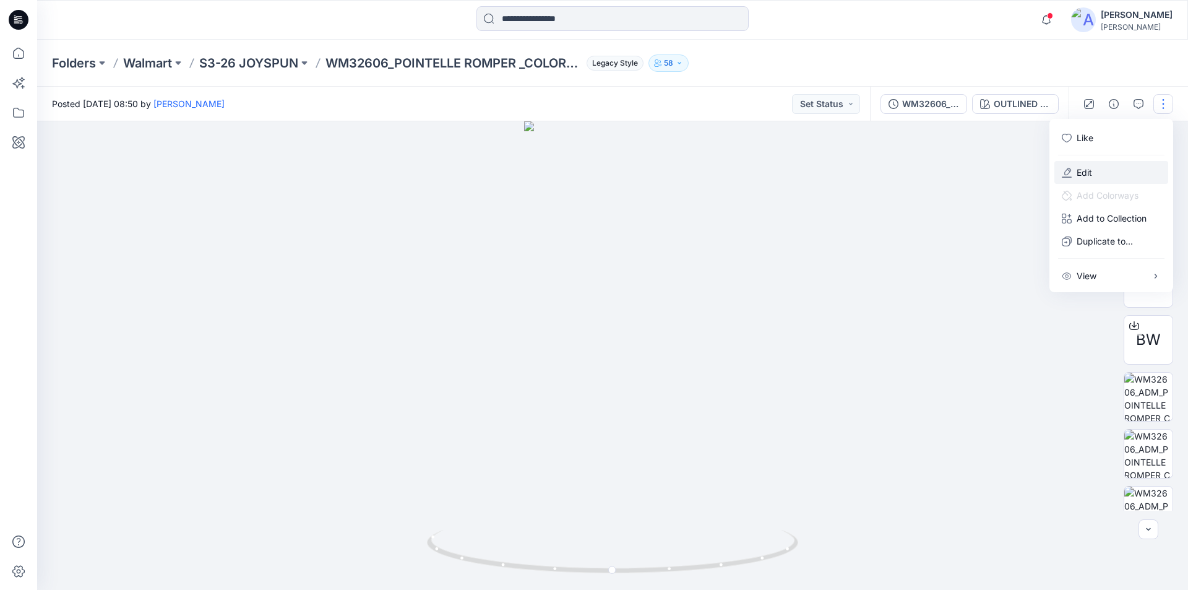
click at [1084, 170] on p "Edit" at bounding box center [1084, 172] width 15 height 13
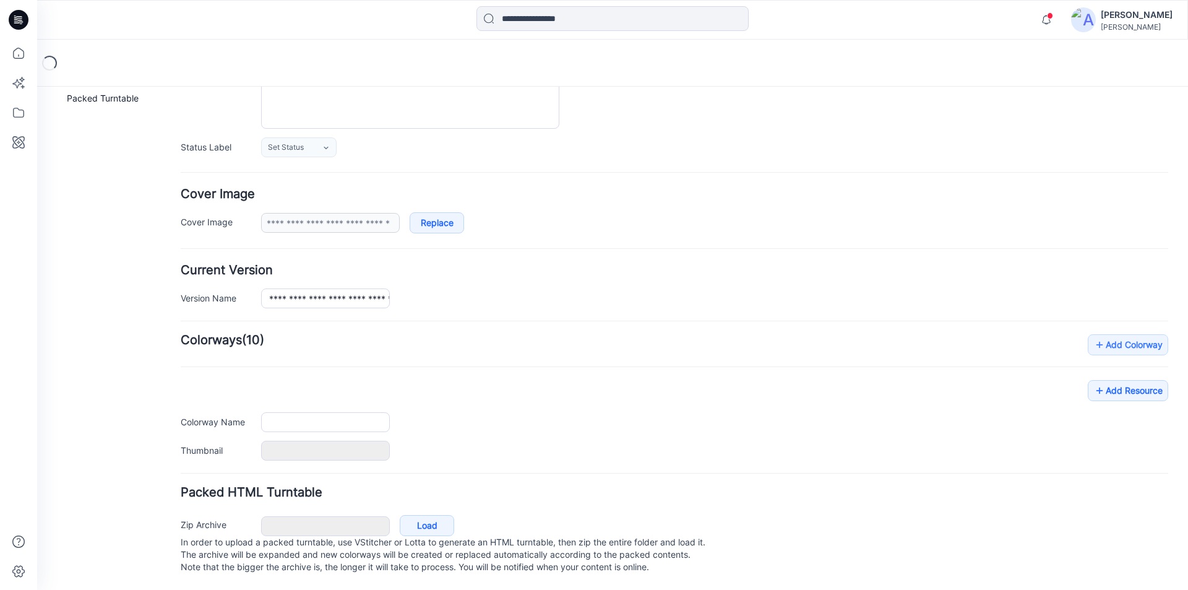
scroll to position [152, 0]
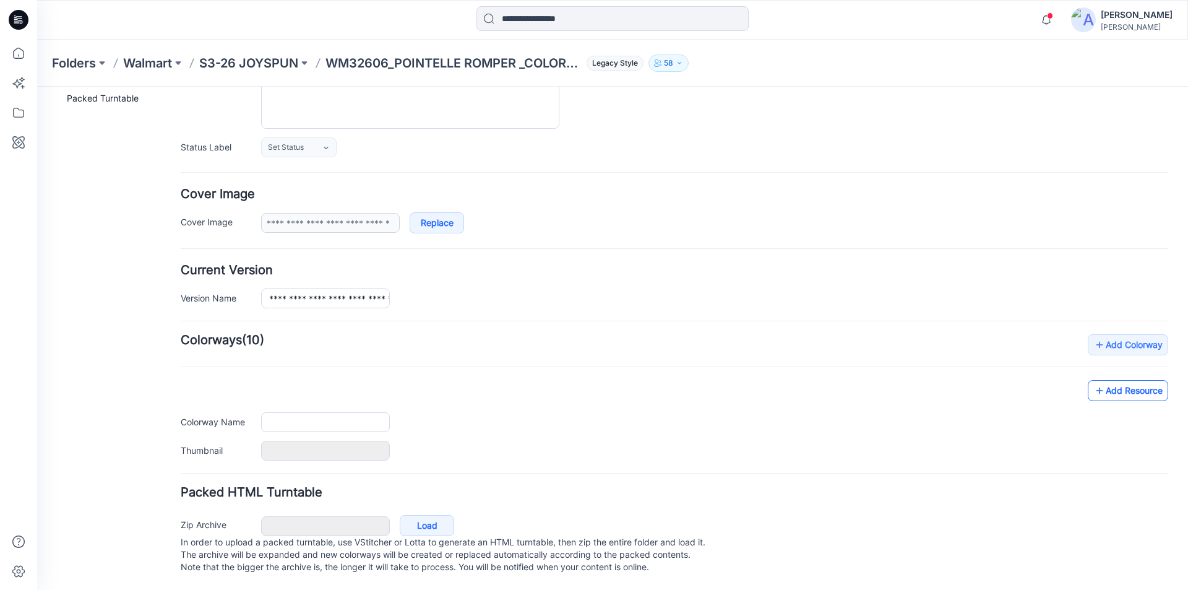
type input "**********"
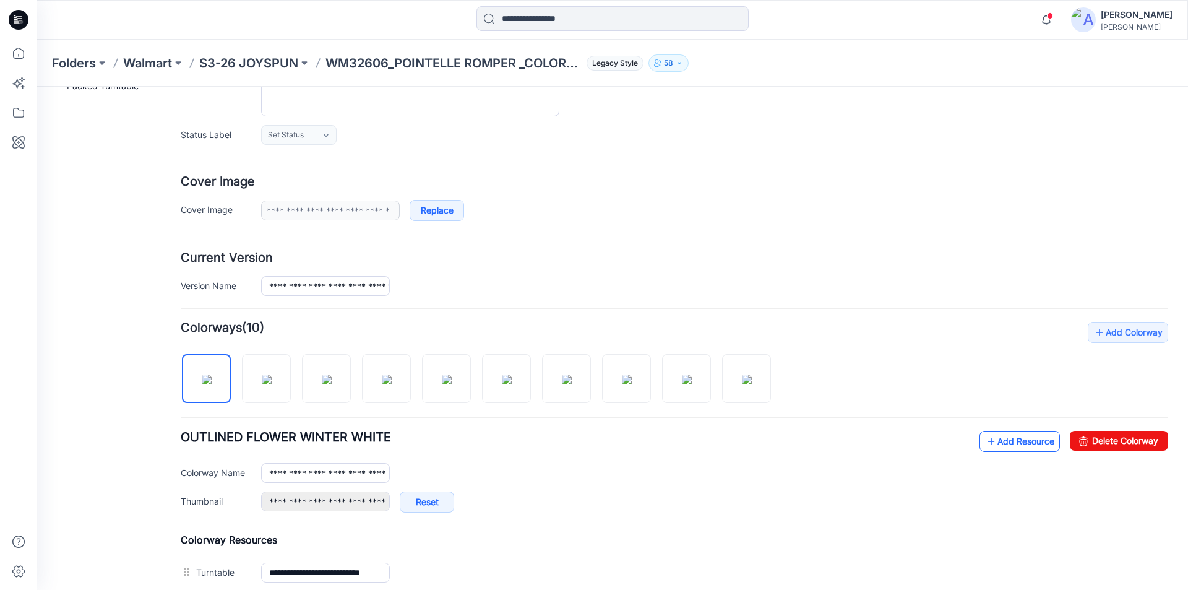
click at [993, 438] on link "Add Resource" at bounding box center [1020, 441] width 80 height 21
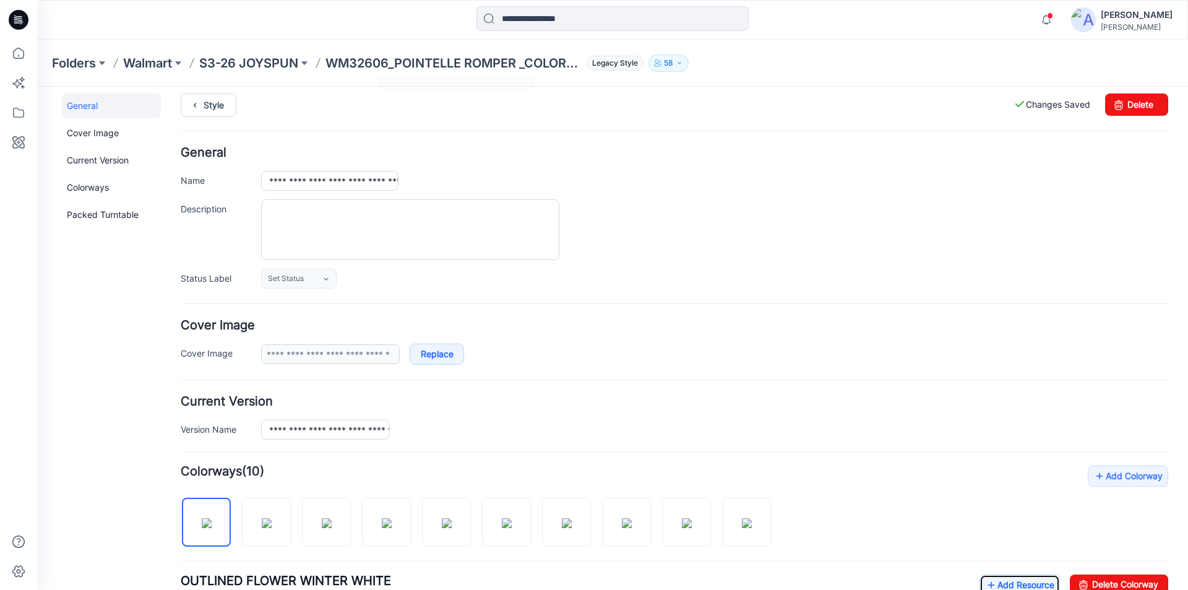
scroll to position [0, 0]
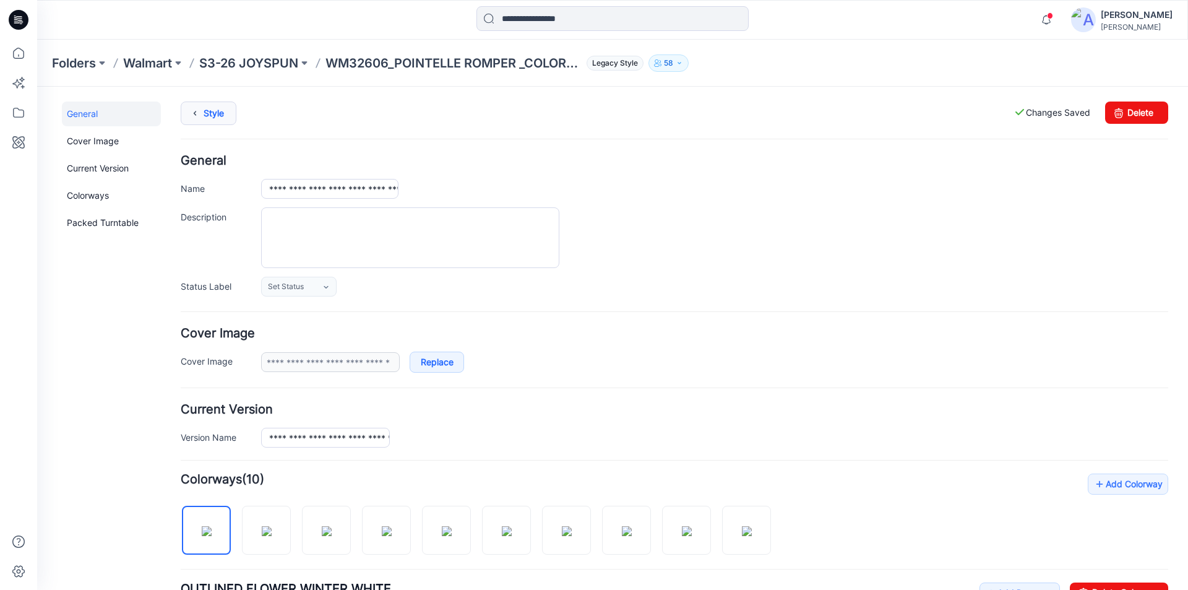
click at [209, 116] on link "Style" at bounding box center [209, 114] width 56 height 24
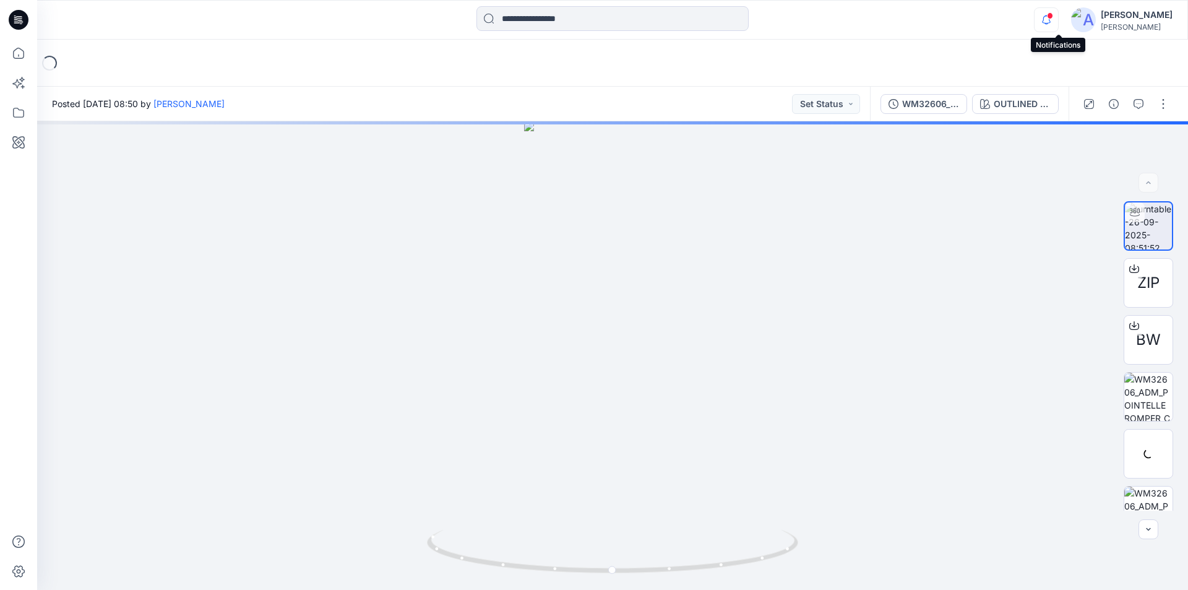
click at [1058, 20] on icon "button" at bounding box center [1047, 19] width 24 height 25
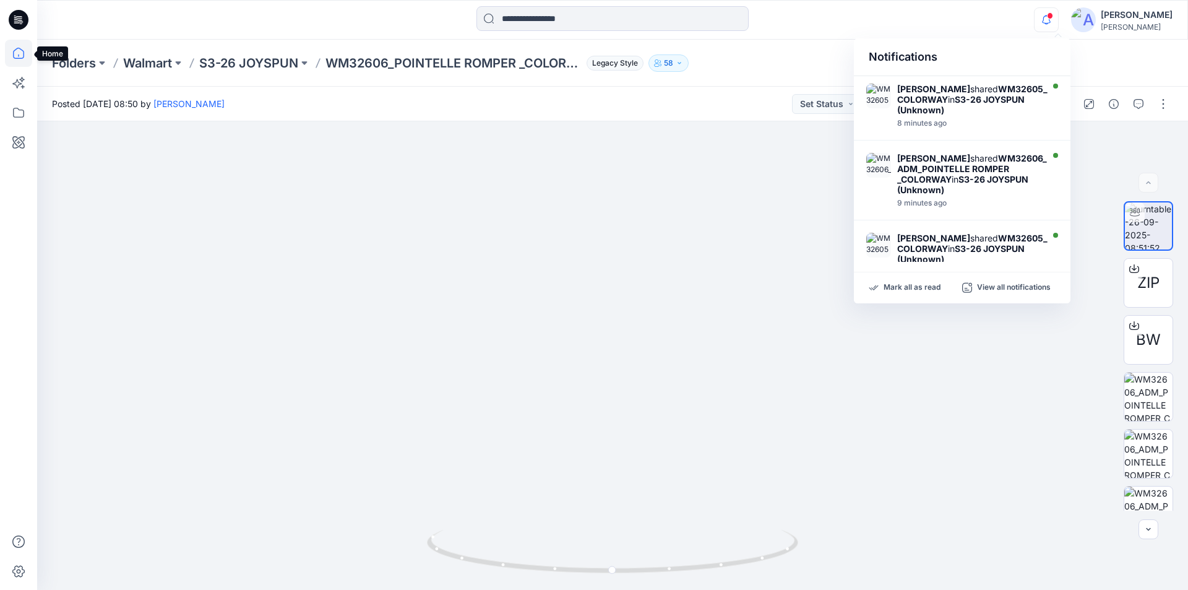
click at [14, 50] on icon at bounding box center [18, 53] width 27 height 27
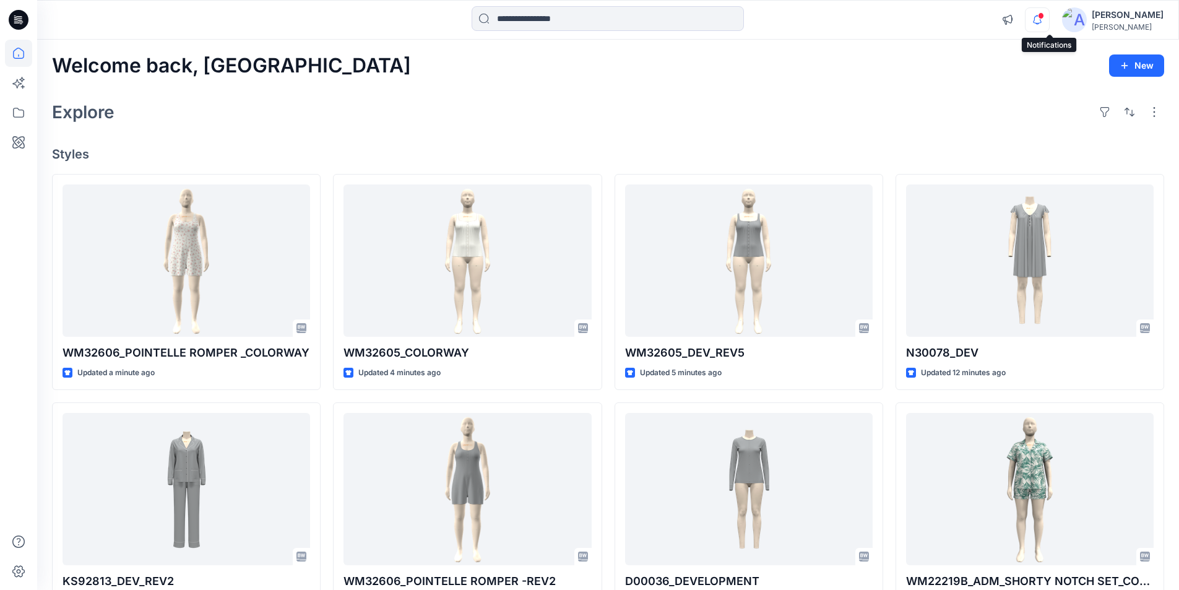
click at [1049, 19] on icon "button" at bounding box center [1038, 19] width 24 height 25
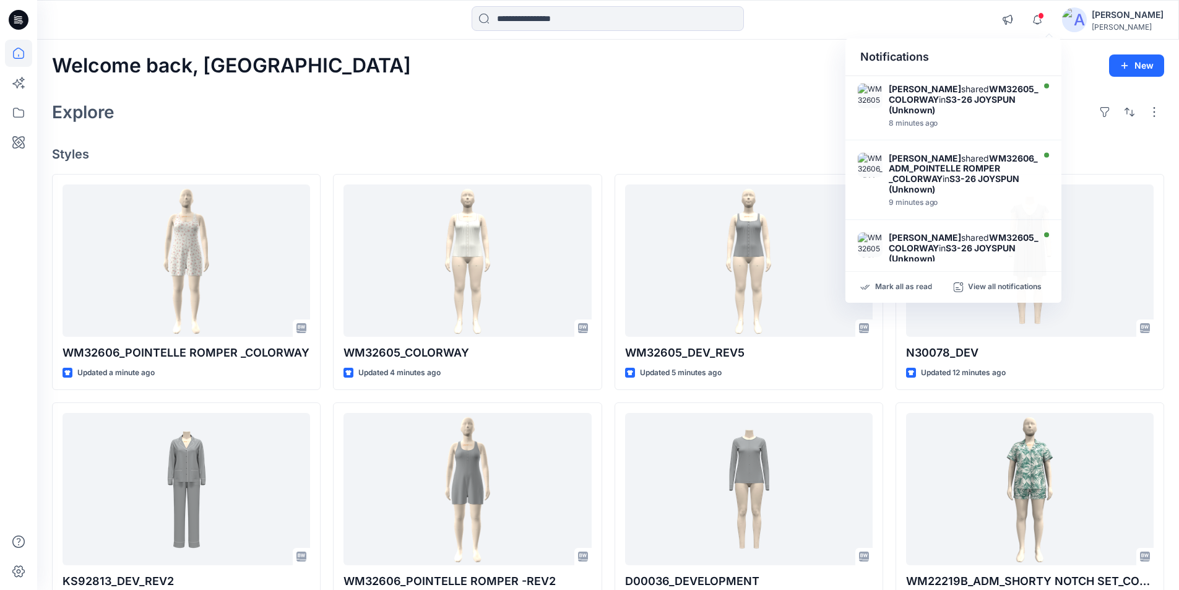
drag, startPoint x: 670, startPoint y: 118, endPoint x: 661, endPoint y: 126, distance: 12.7
click at [670, 119] on div "Explore" at bounding box center [608, 112] width 1112 height 30
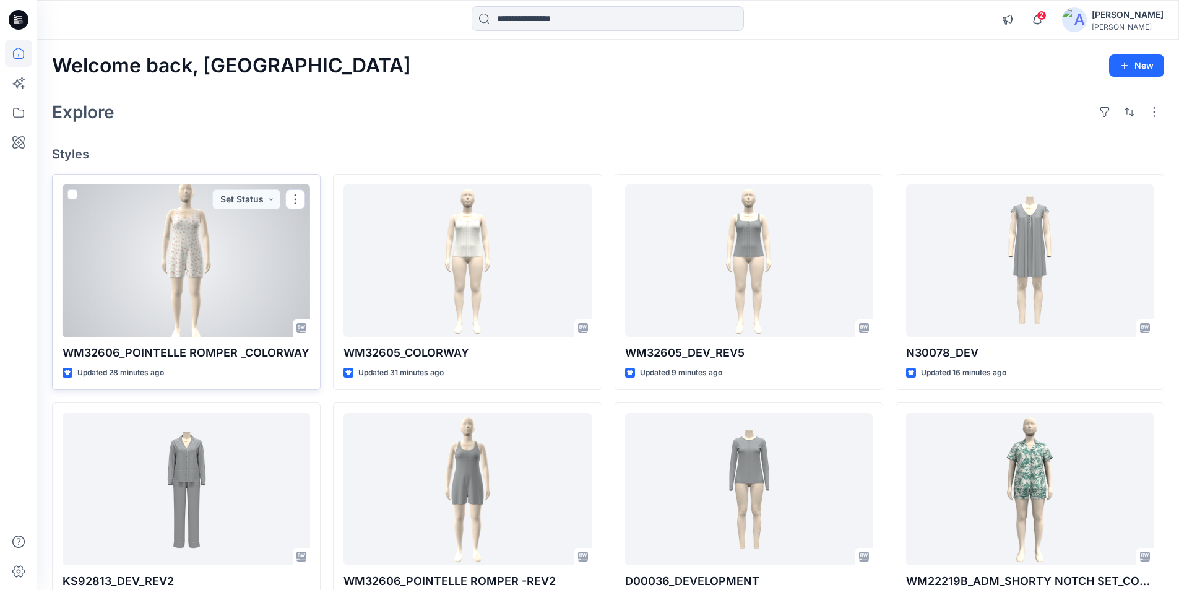
click at [174, 271] on div at bounding box center [187, 260] width 248 height 153
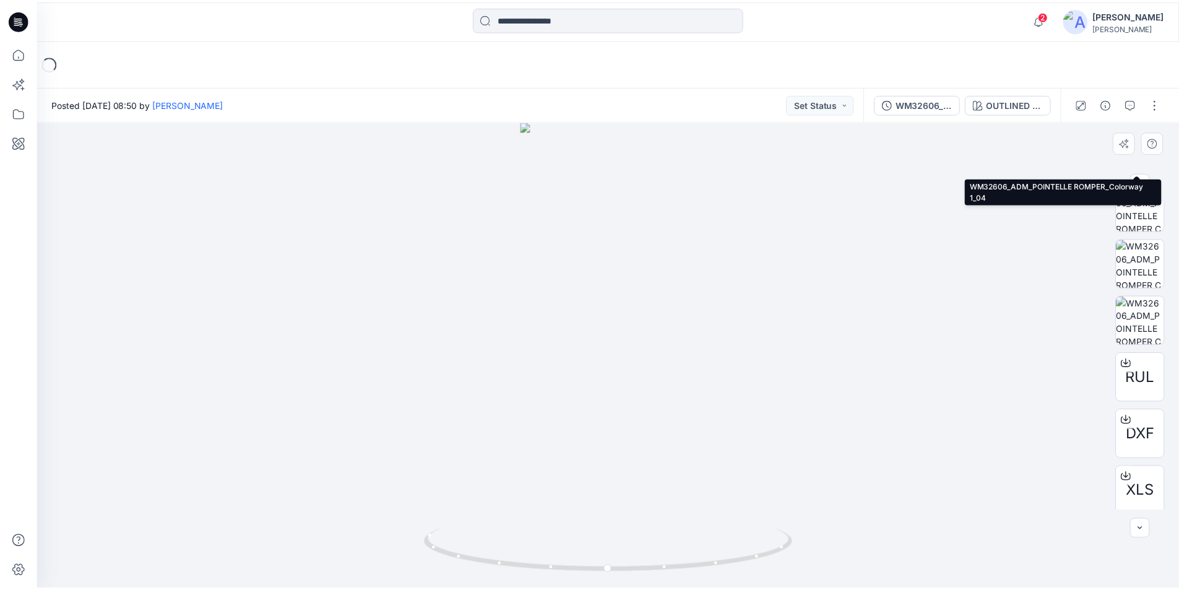
scroll to position [253, 0]
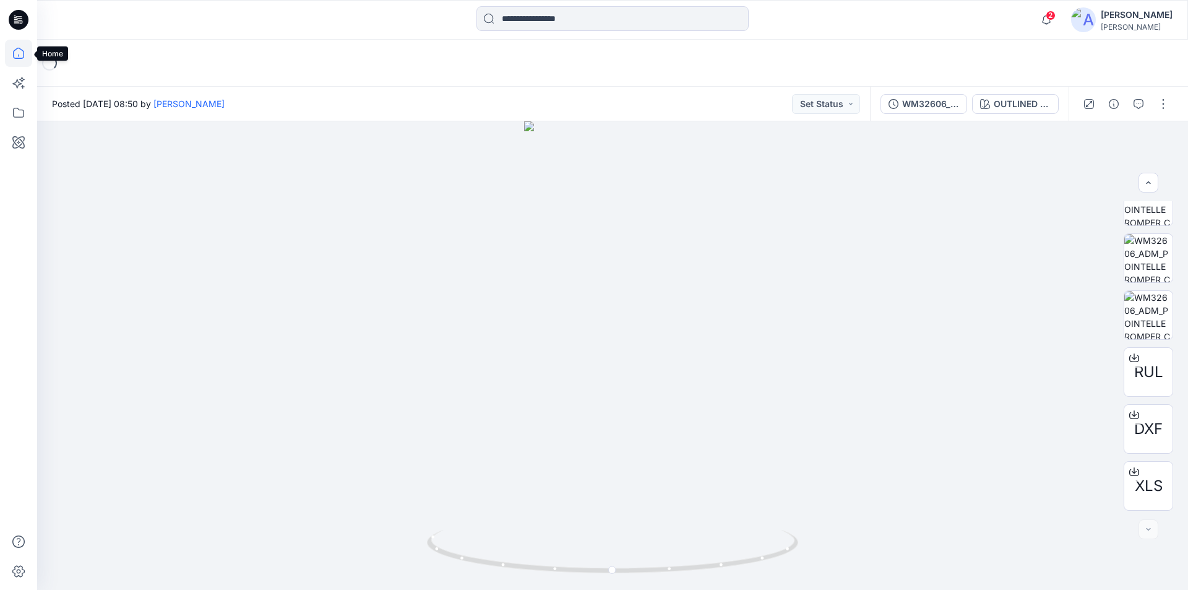
click at [17, 59] on icon at bounding box center [18, 53] width 11 height 11
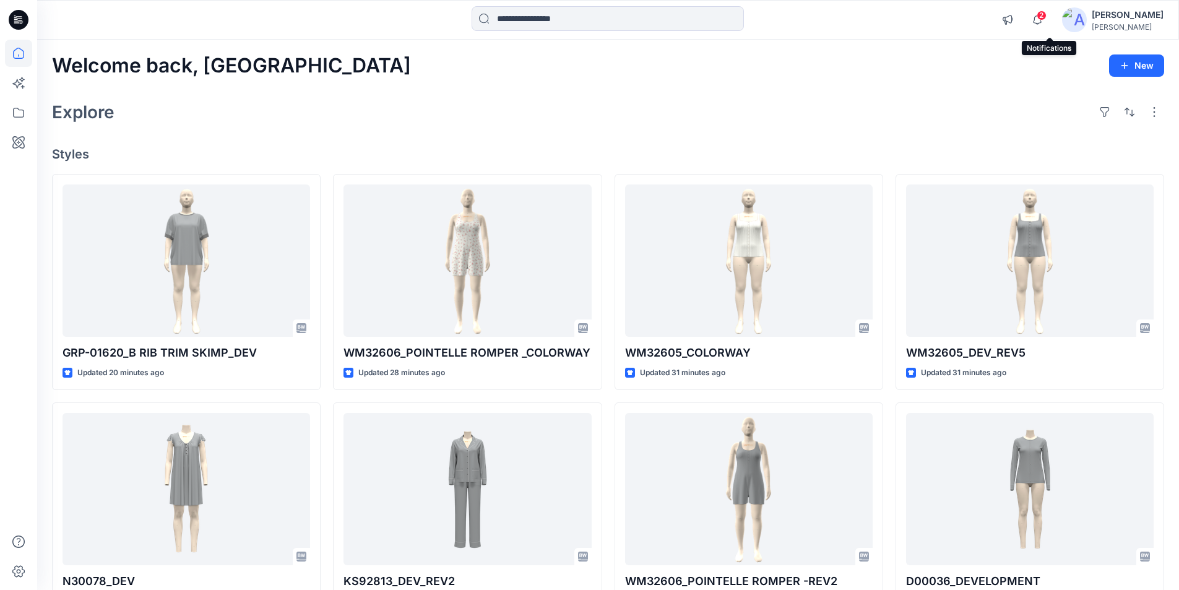
click at [1047, 16] on span "2" at bounding box center [1042, 16] width 10 height 10
